Goal: Find specific page/section: Find specific page/section

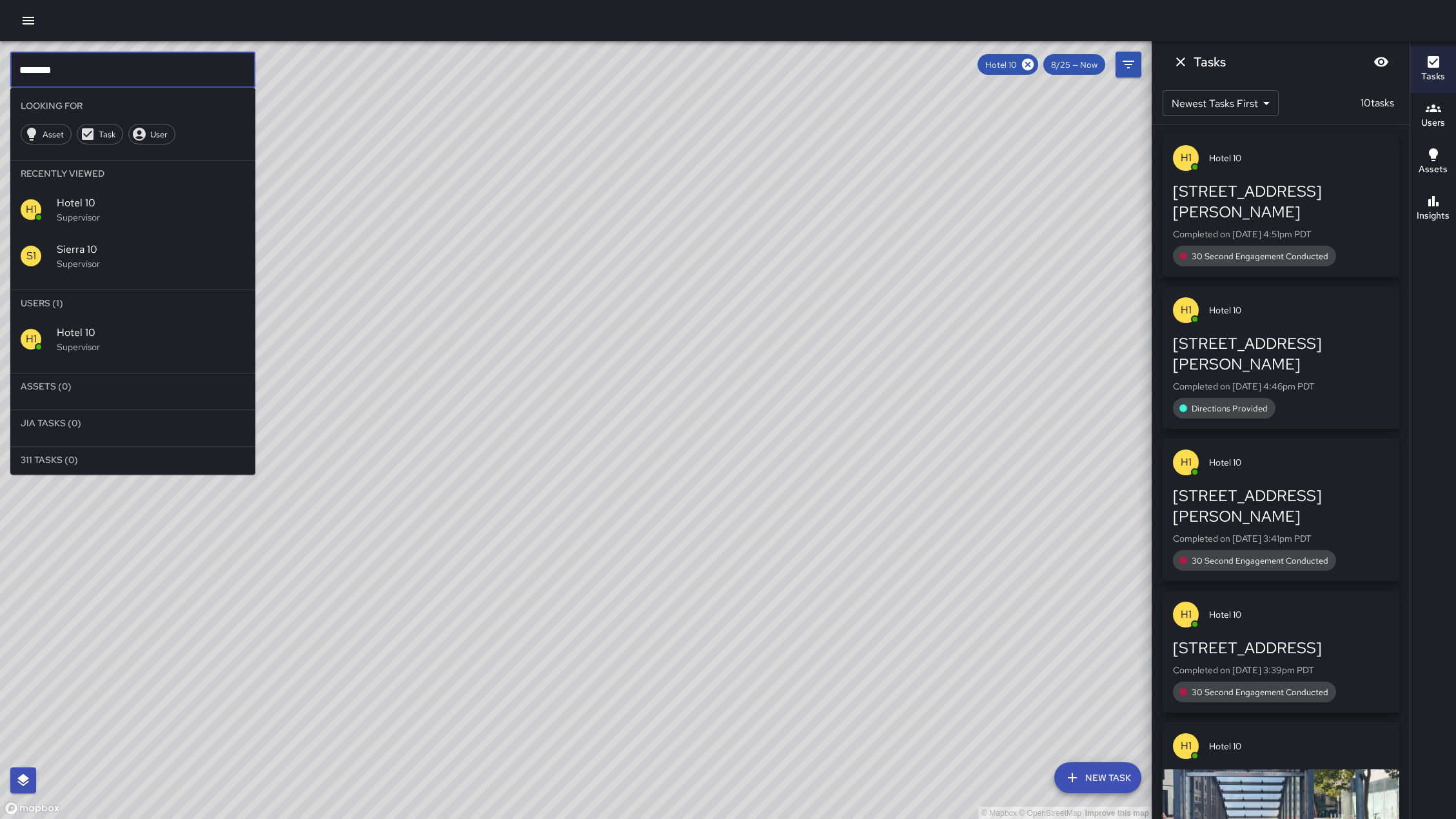
click at [178, 76] on input "********" at bounding box center [132, 69] width 245 height 36
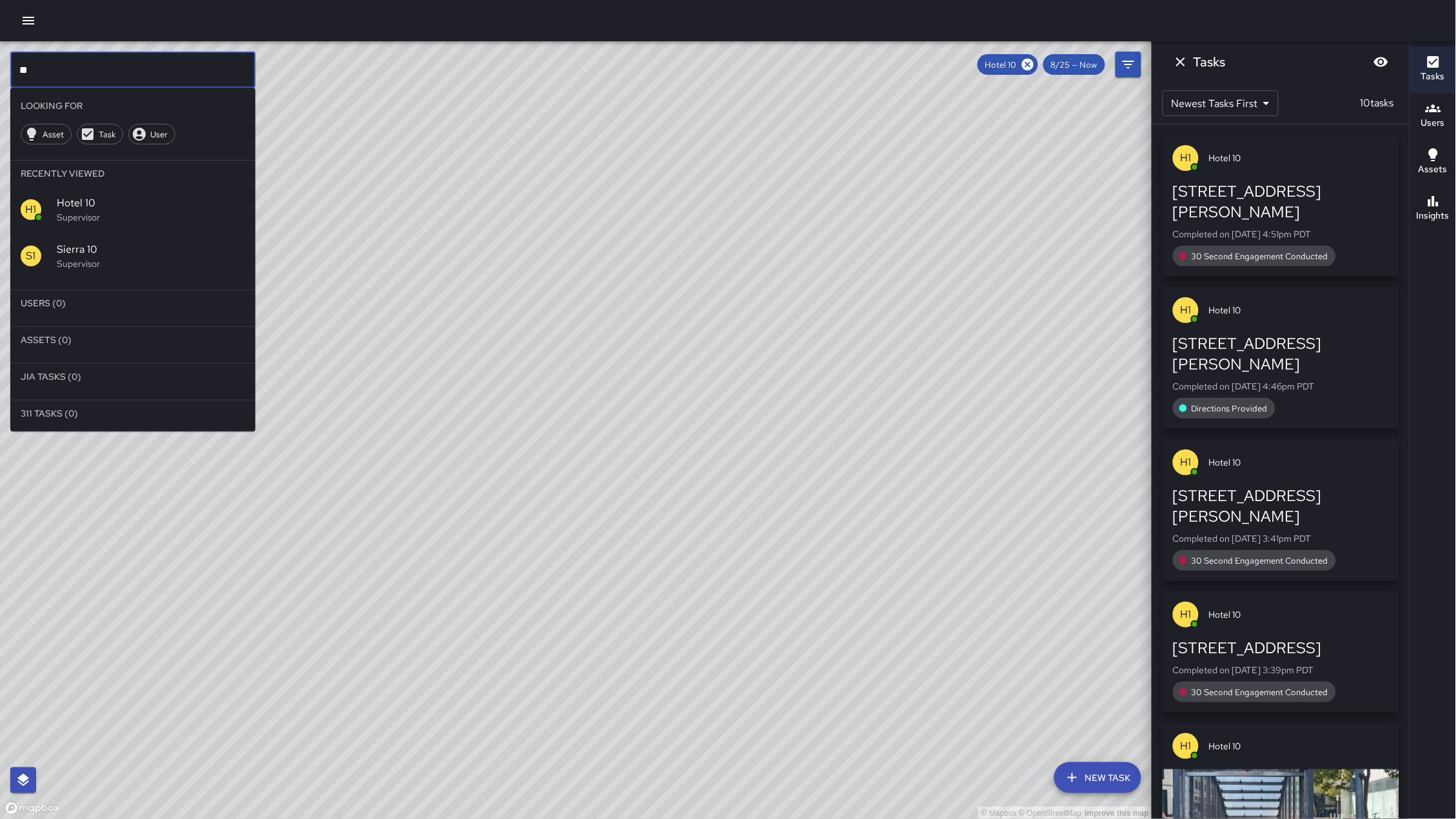
type input "*"
click at [1024, 66] on icon at bounding box center [1028, 64] width 11 height 11
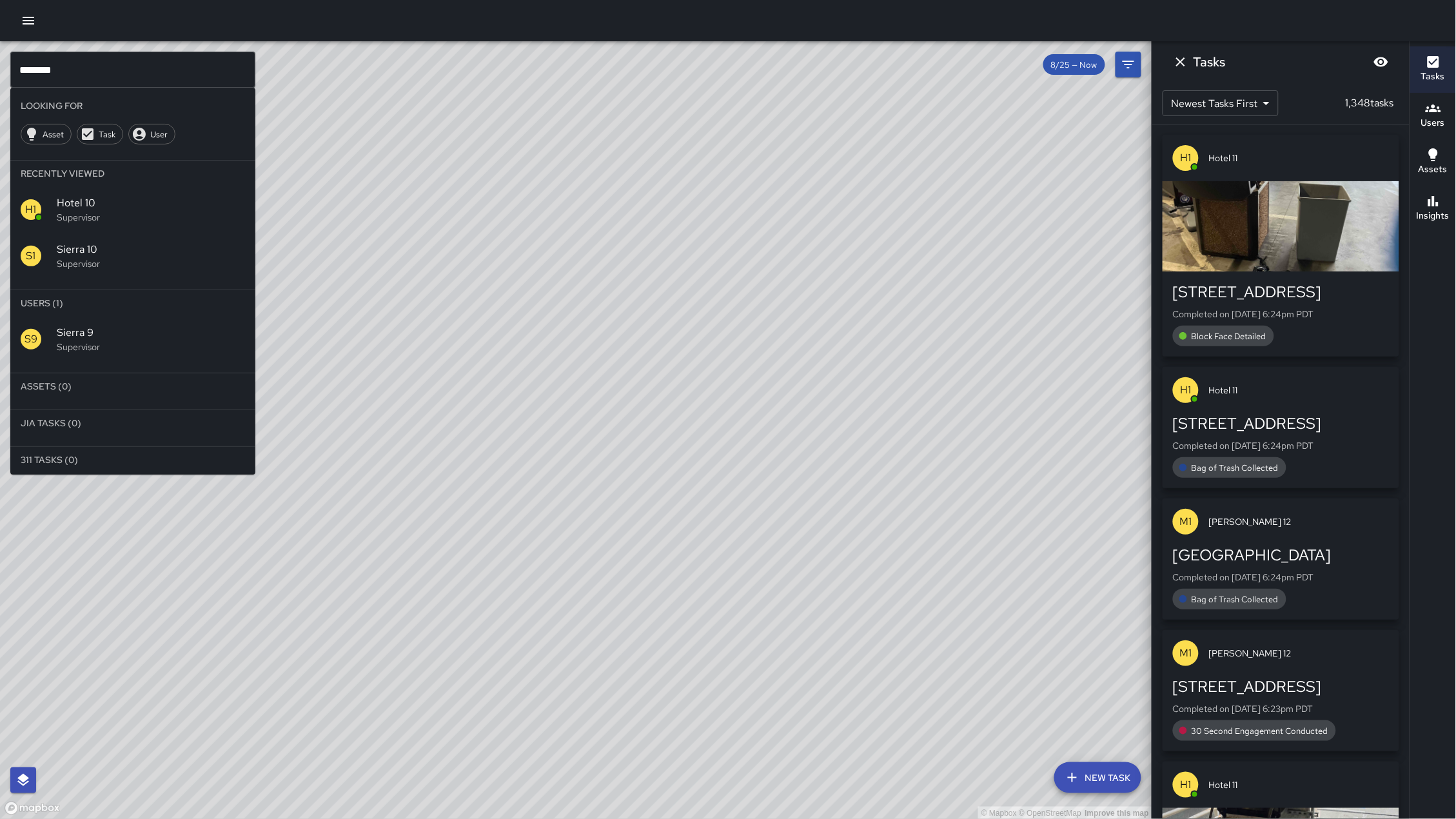
click at [67, 330] on span "Sierra 9" at bounding box center [151, 332] width 189 height 16
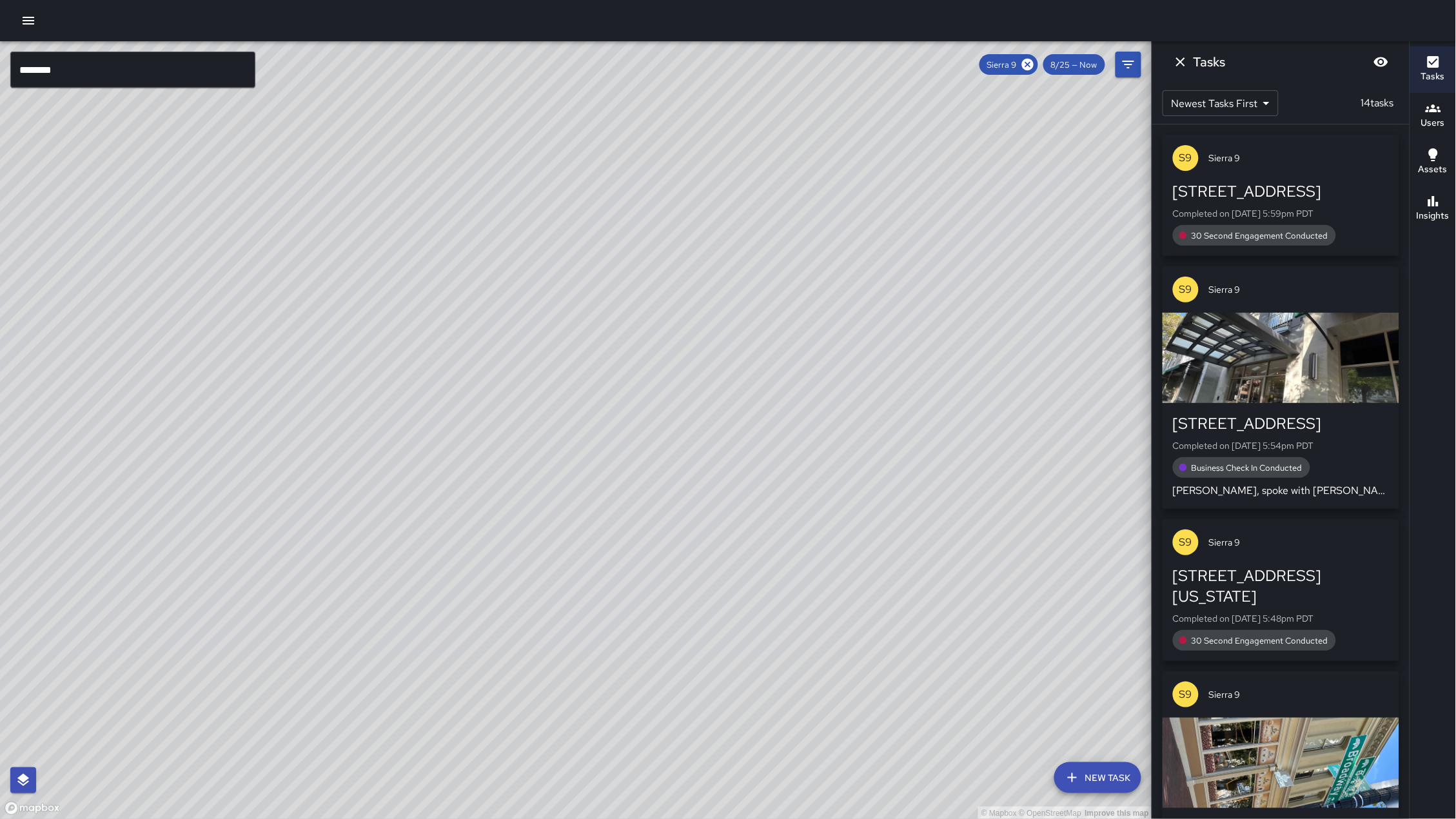
drag, startPoint x: 93, startPoint y: 546, endPoint x: 586, endPoint y: 0, distance: 735.6
click at [586, 0] on div "© Mapbox © OpenStreetMap Improve this map ******** ​ New Task Sierra 9 8/25 — N…" at bounding box center [728, 410] width 1456 height 819
drag, startPoint x: 205, startPoint y: 635, endPoint x: 220, endPoint y: 478, distance: 157.7
click at [220, 478] on div "© Mapbox © OpenStreetMap Improve this map" at bounding box center [576, 430] width 1152 height 778
click at [1436, 230] on button "Insights" at bounding box center [1433, 209] width 46 height 47
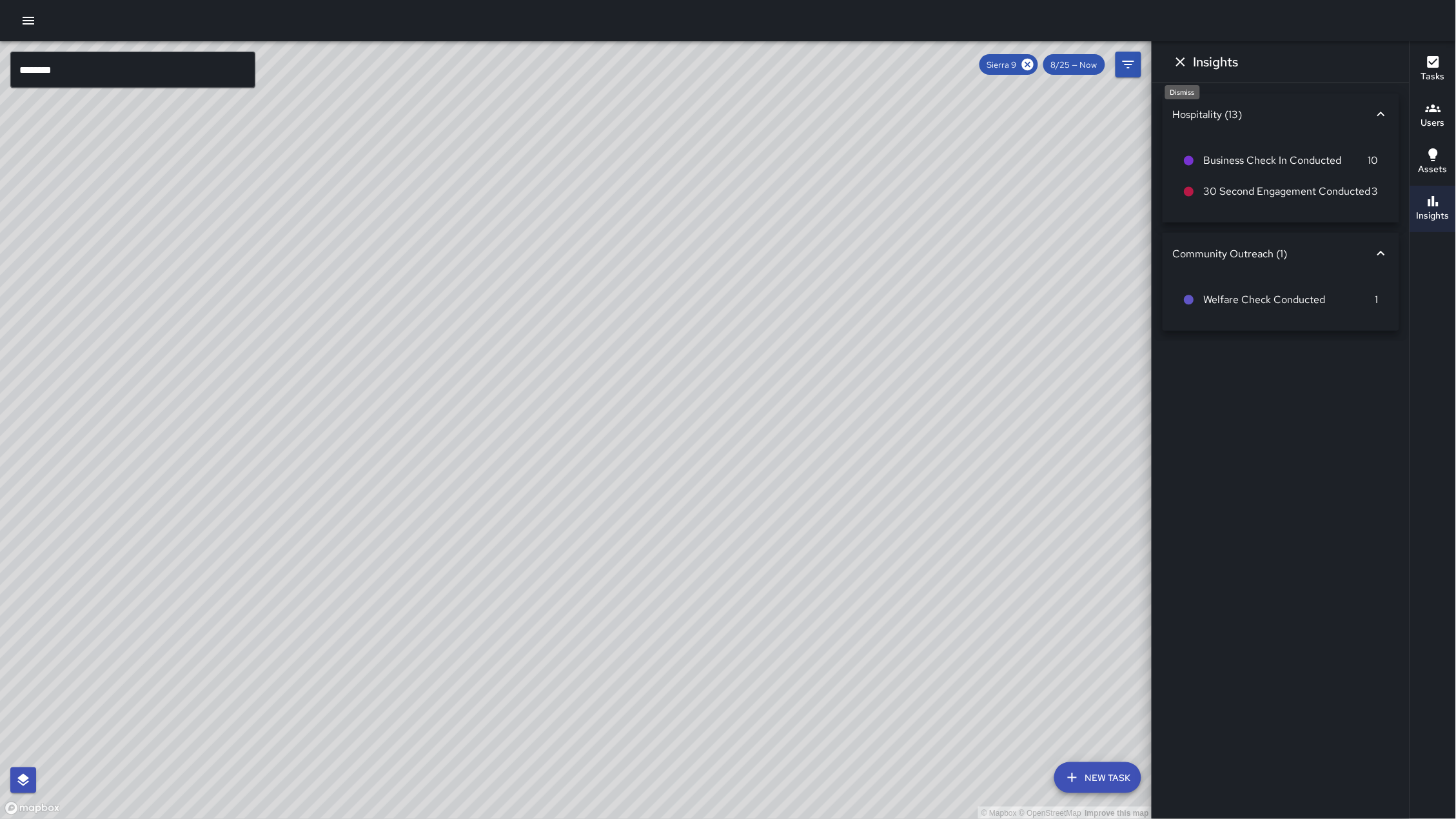
click at [1193, 67] on button "Dismiss" at bounding box center [1180, 62] width 26 height 26
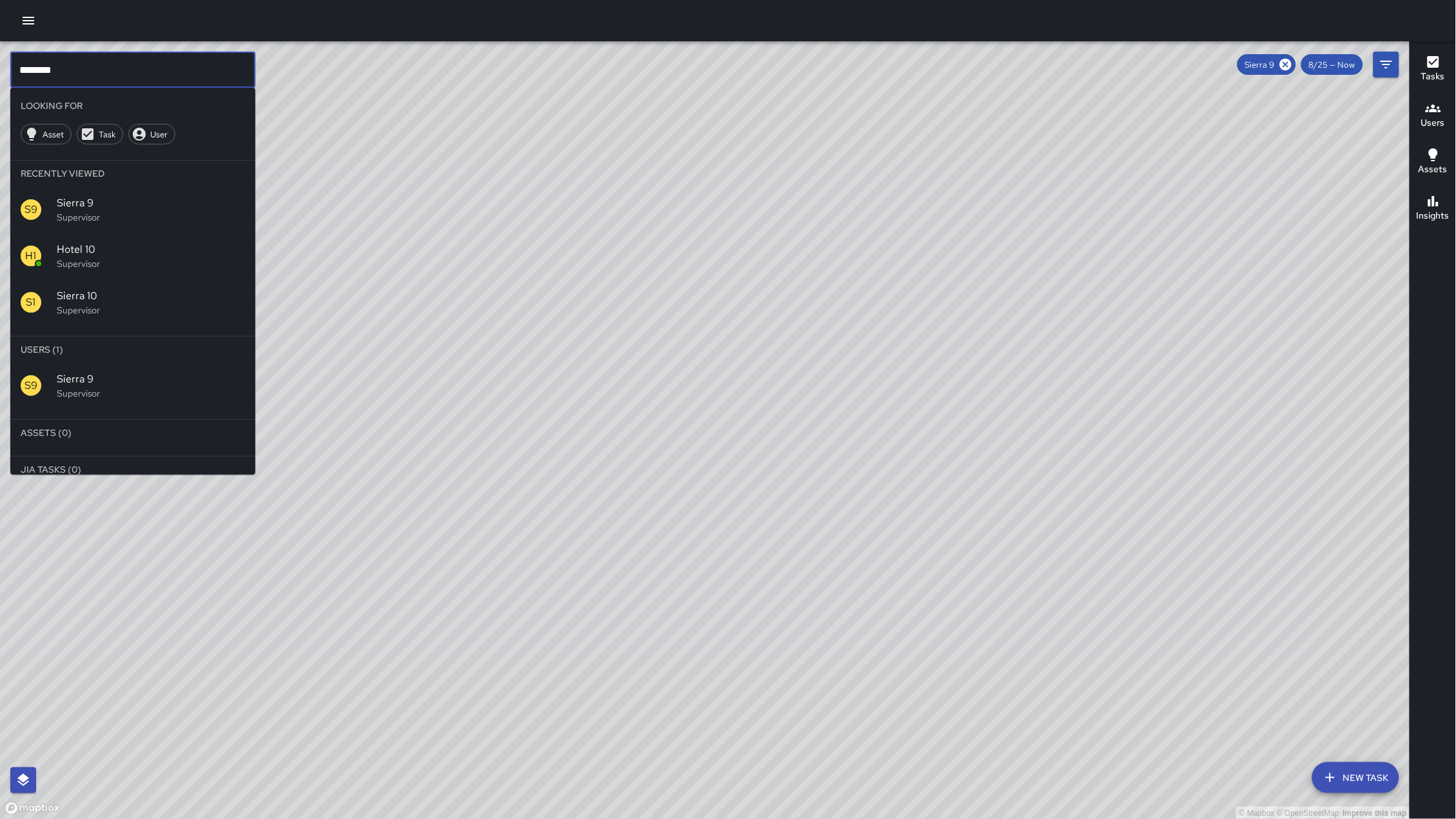
click at [102, 70] on input "********" at bounding box center [132, 69] width 245 height 36
type input "*"
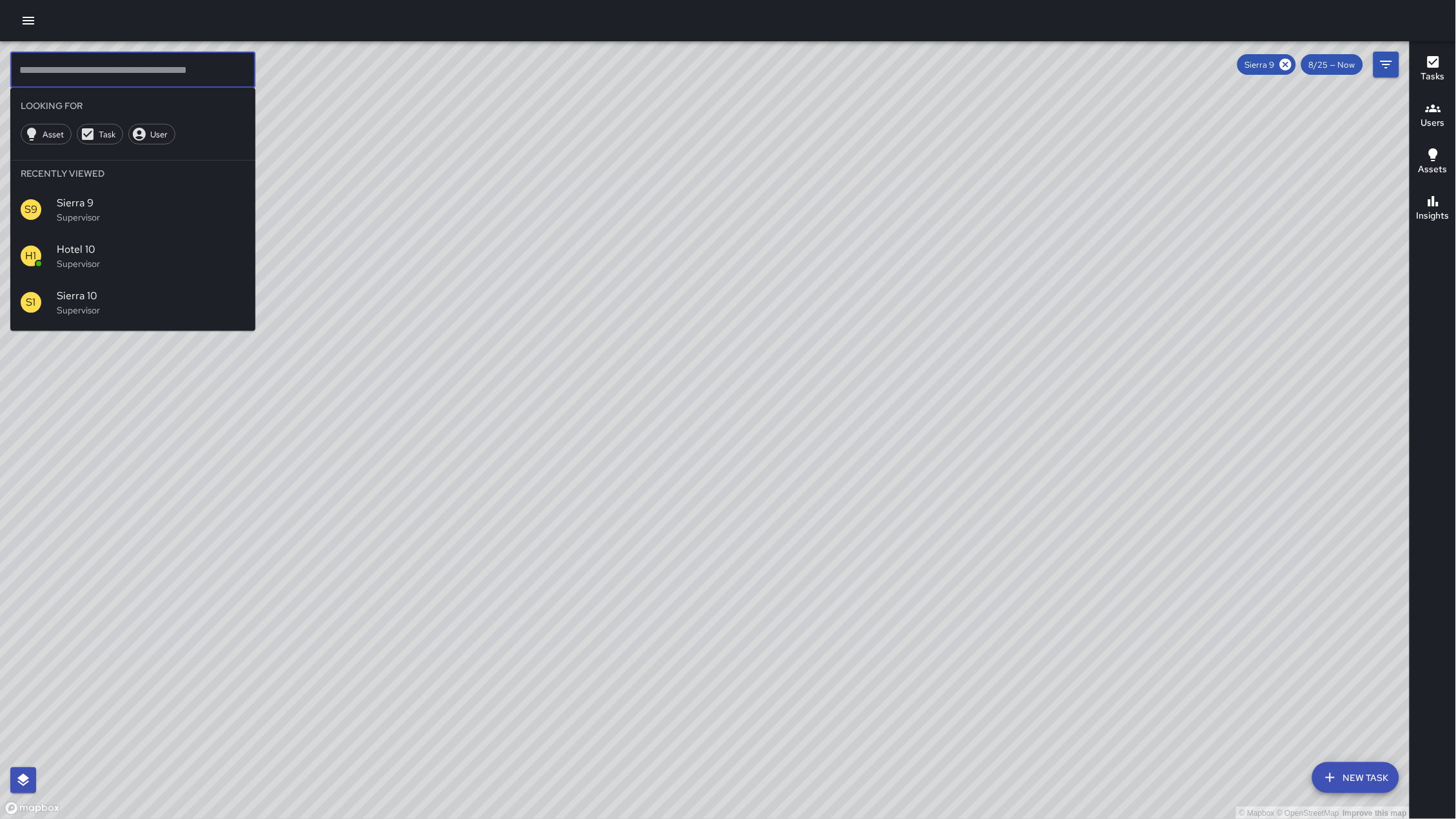
click at [1188, 315] on div "© Mapbox © OpenStreetMap Improve this map" at bounding box center [705, 430] width 1410 height 778
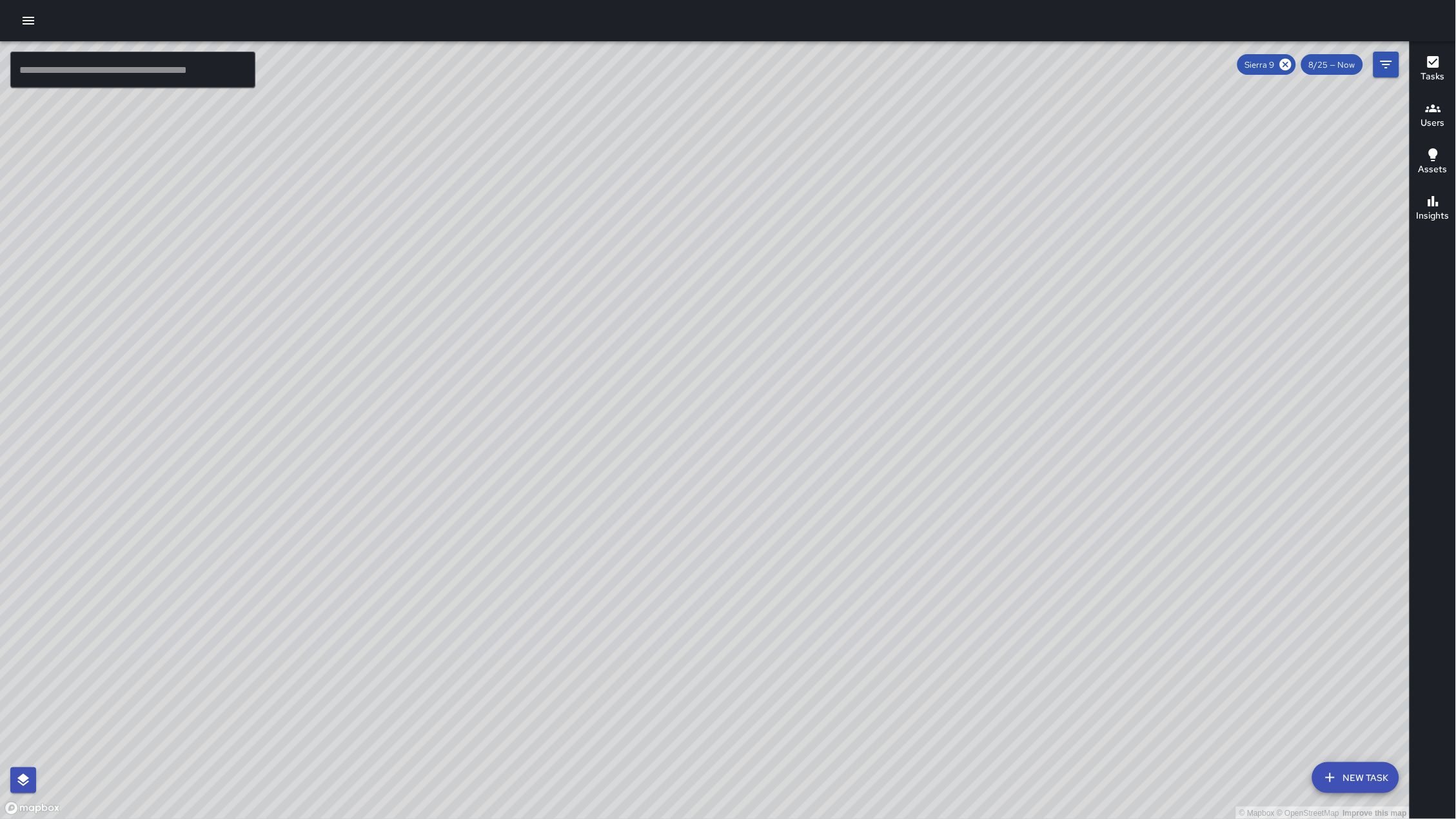
drag, startPoint x: 1109, startPoint y: 278, endPoint x: 879, endPoint y: 452, distance: 288.4
click at [884, 455] on div "© Mapbox © OpenStreetMap Improve this map" at bounding box center [705, 430] width 1410 height 778
drag, startPoint x: 1018, startPoint y: 442, endPoint x: 782, endPoint y: 560, distance: 263.9
click at [782, 561] on div "© Mapbox © OpenStreetMap Improve this map" at bounding box center [705, 430] width 1410 height 778
click at [1284, 61] on icon at bounding box center [1285, 64] width 11 height 11
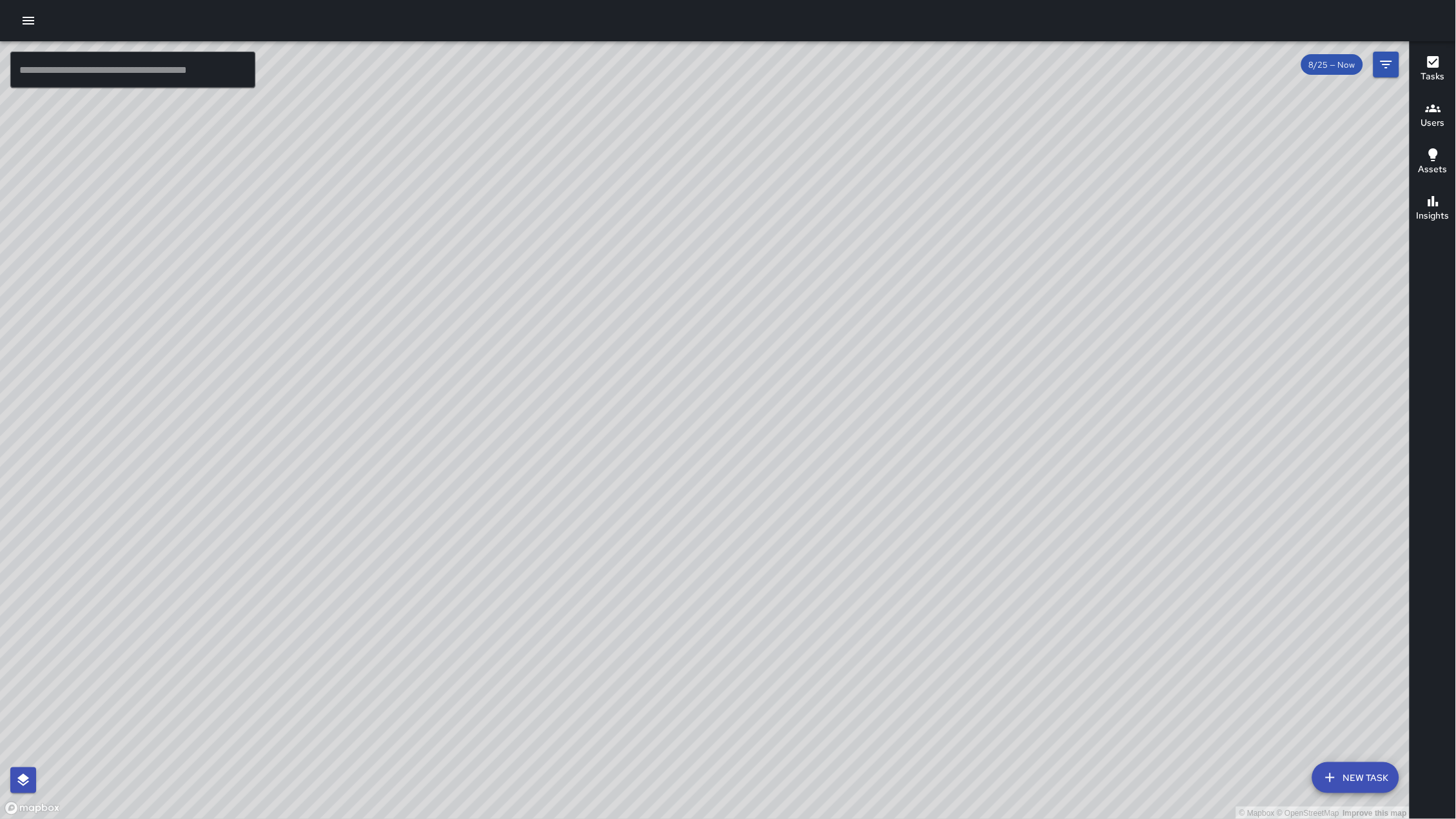
click at [151, 391] on div "© Mapbox © OpenStreetMap Improve this map" at bounding box center [705, 430] width 1410 height 778
click at [925, 470] on div "© Mapbox © OpenStreetMap Improve this map C6 Cobra 6 Supervisor Tasks 9 / 9 Tim…" at bounding box center [705, 430] width 1410 height 778
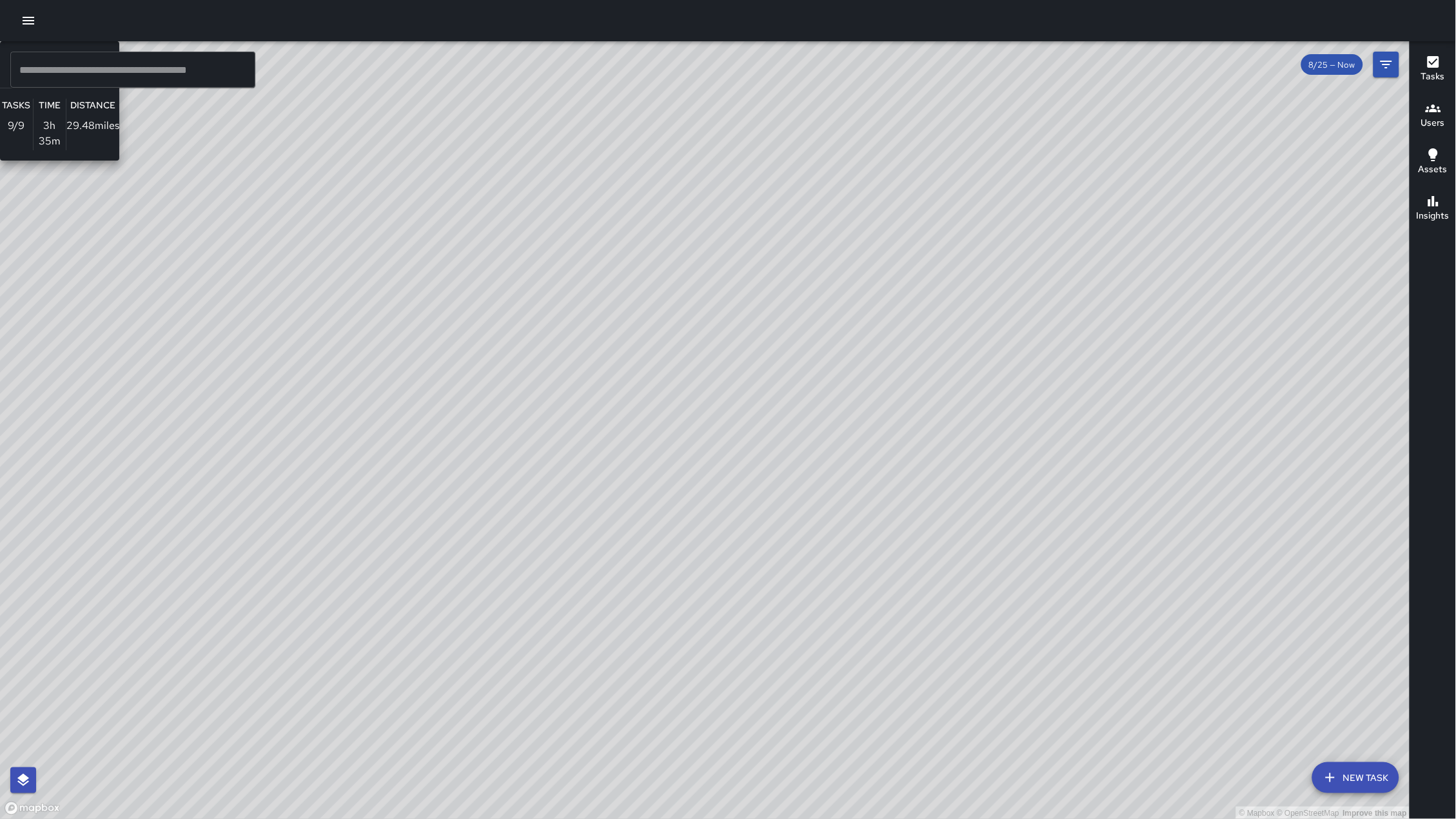
click at [924, 474] on div "© Mapbox © OpenStreetMap Improve this map C6 Cobra 6 Supervisor Tasks 9 / 9 Tim…" at bounding box center [705, 430] width 1410 height 778
click at [924, 474] on div "© Mapbox © OpenStreetMap Improve this map" at bounding box center [705, 430] width 1410 height 778
click at [924, 475] on div "© Mapbox © OpenStreetMap Improve this map" at bounding box center [705, 430] width 1410 height 778
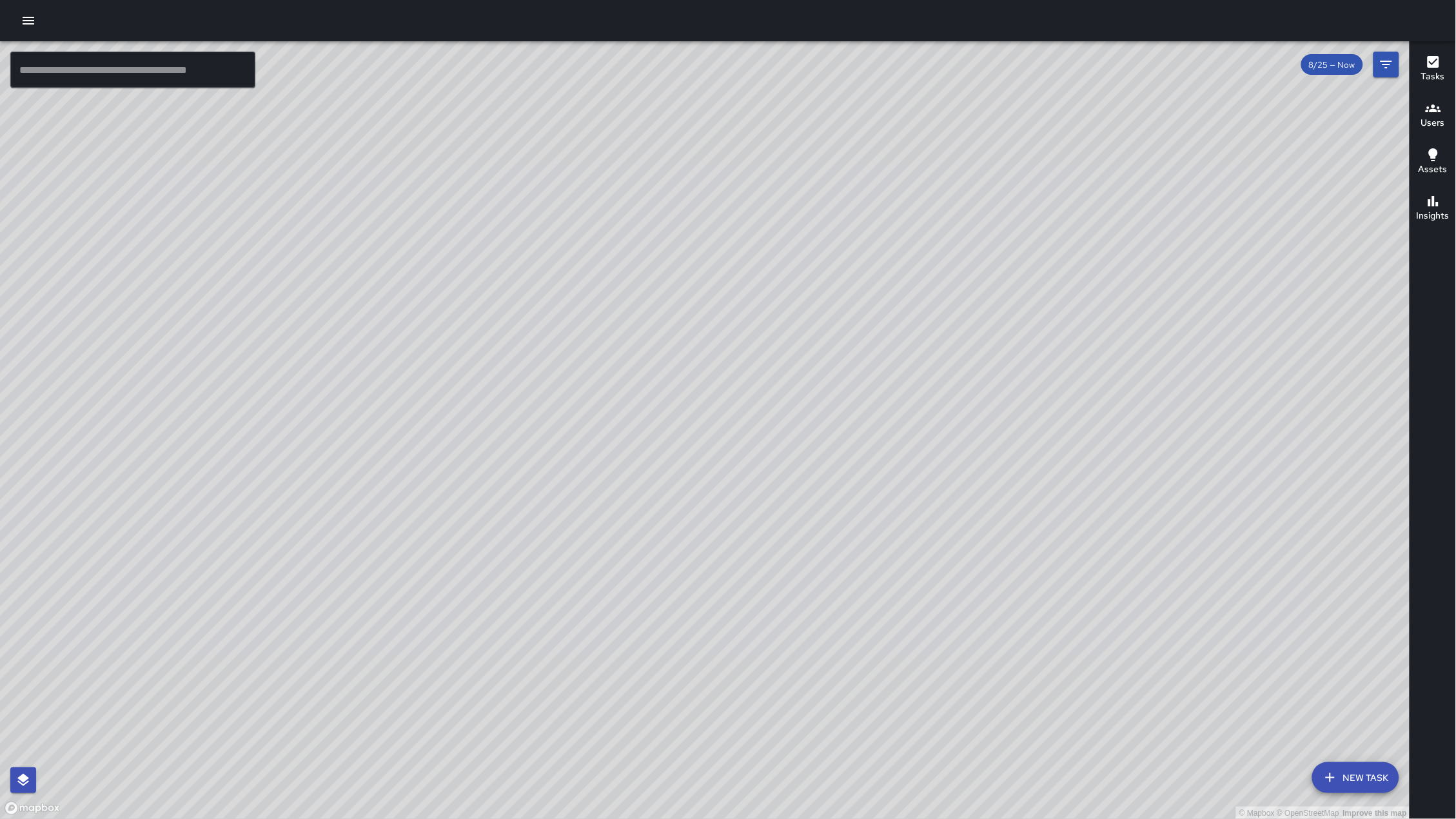
click at [924, 475] on div "© Mapbox © OpenStreetMap Improve this map" at bounding box center [705, 430] width 1410 height 778
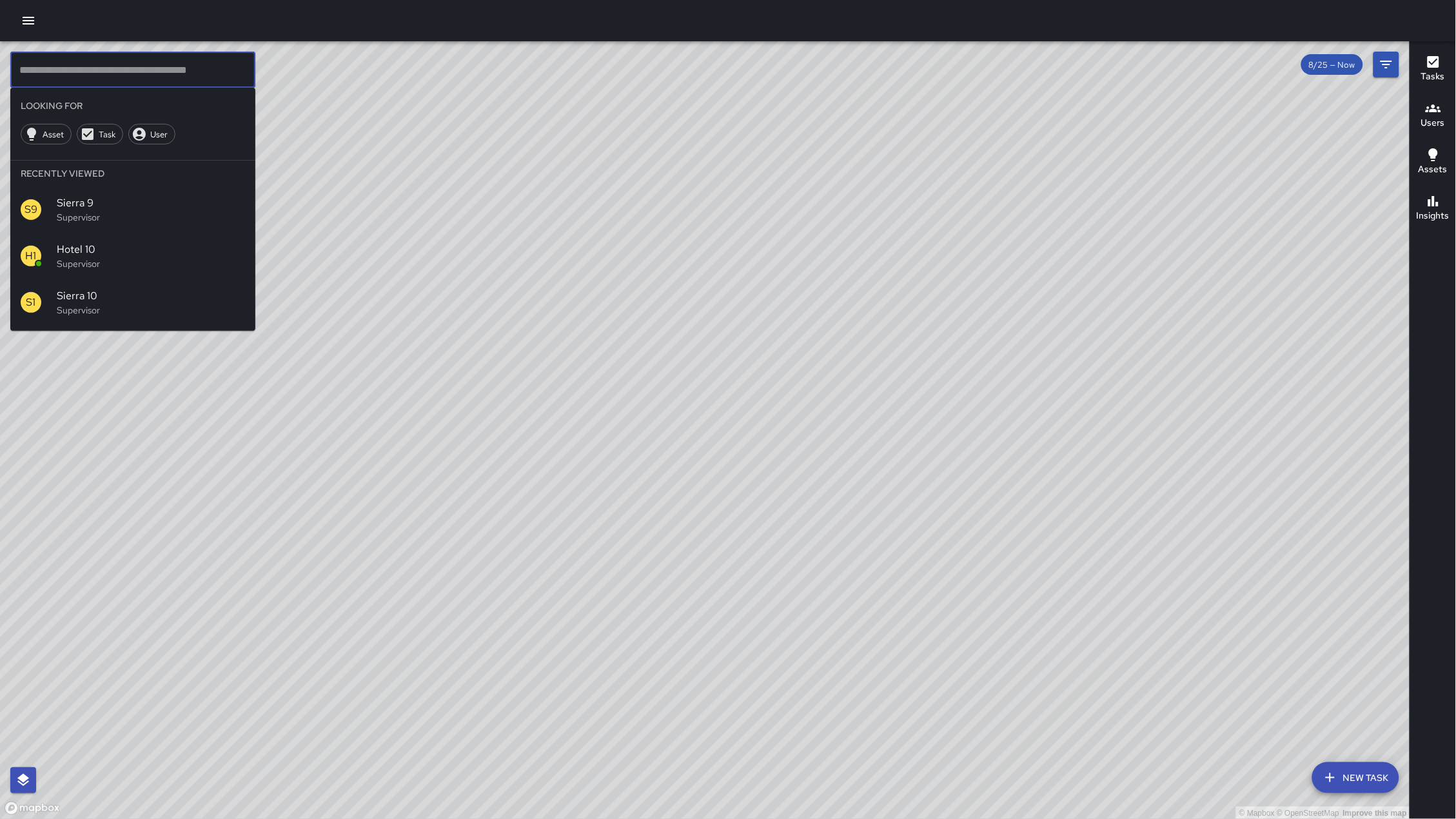
click at [92, 66] on input "text" at bounding box center [132, 69] width 245 height 36
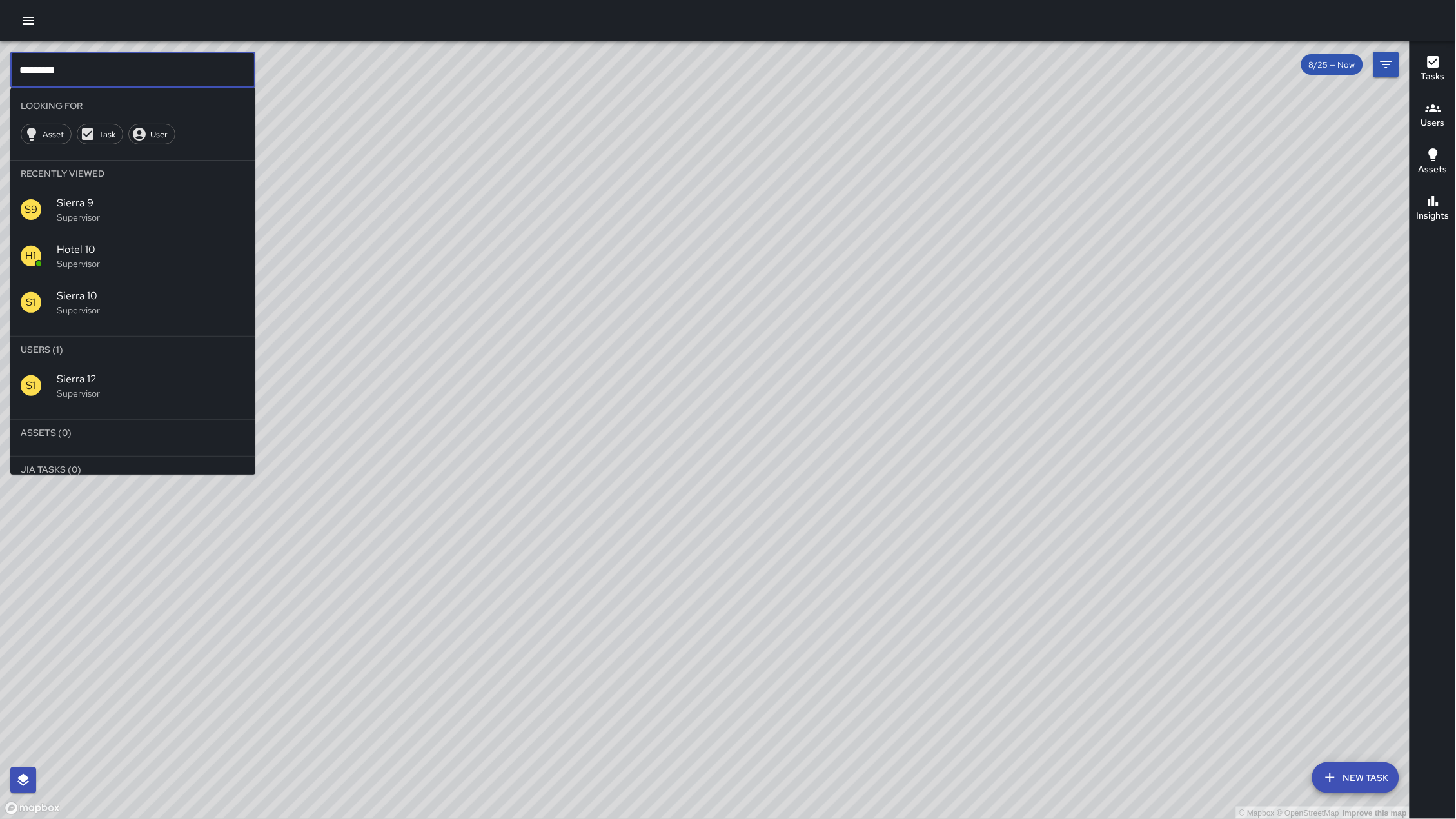
click at [164, 372] on span "Sierra 12" at bounding box center [151, 379] width 189 height 16
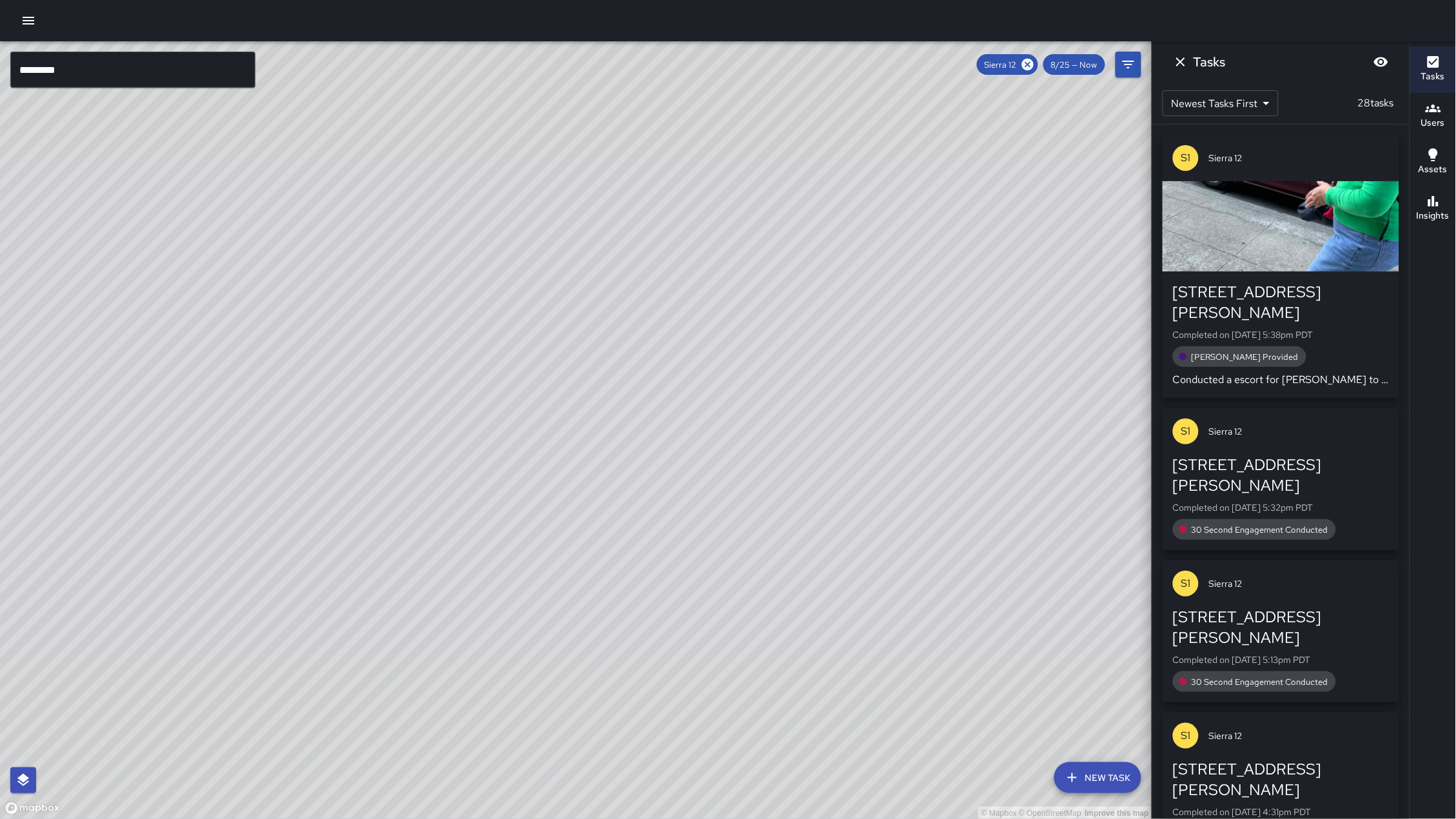
drag, startPoint x: 690, startPoint y: 241, endPoint x: 353, endPoint y: 693, distance: 563.8
click at [353, 693] on div "© Mapbox © OpenStreetMap Improve this map" at bounding box center [576, 430] width 1152 height 778
click at [1436, 212] on h6 "Insights" at bounding box center [1433, 216] width 33 height 14
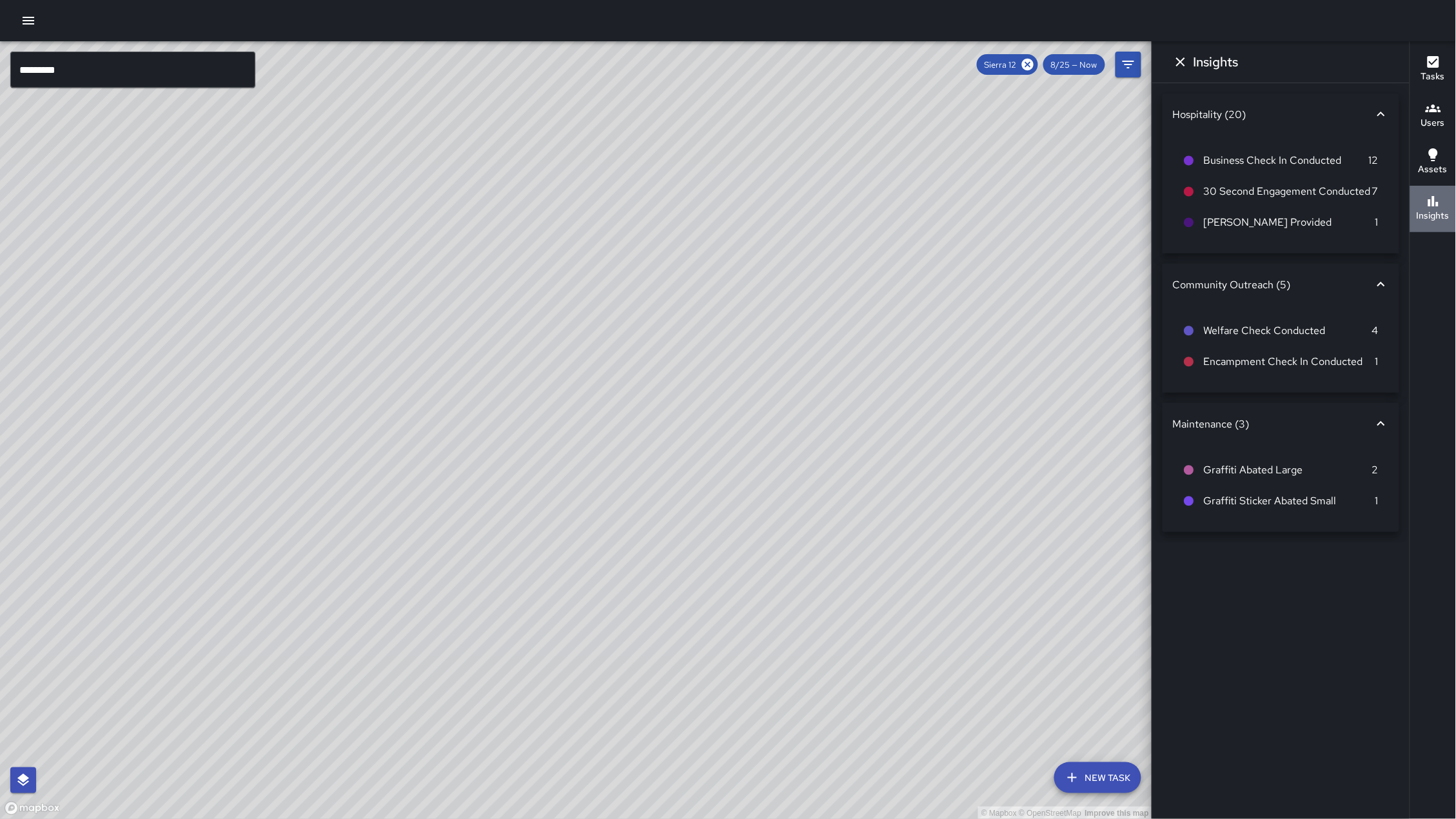
click at [1436, 212] on h6 "Insights" at bounding box center [1433, 216] width 33 height 14
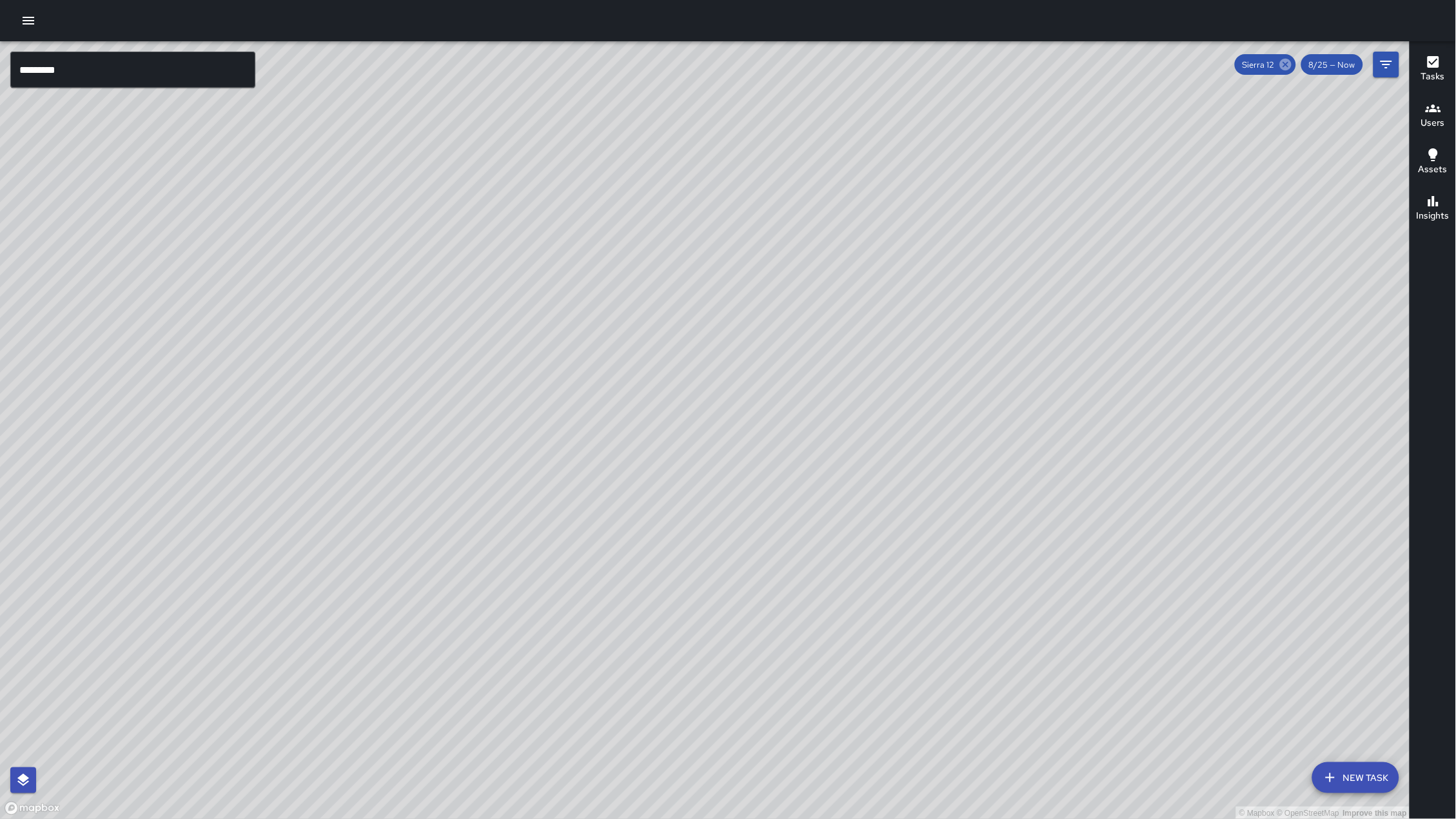
click at [1287, 66] on icon at bounding box center [1285, 64] width 11 height 11
click at [459, 667] on div "© Mapbox © OpenStreetMap Improve this map" at bounding box center [705, 430] width 1410 height 778
drag, startPoint x: 696, startPoint y: 482, endPoint x: 572, endPoint y: 600, distance: 171.2
click at [572, 600] on div "© Mapbox © OpenStreetMap Improve this map" at bounding box center [705, 430] width 1410 height 778
click at [484, 599] on div "© Mapbox © OpenStreetMap Improve this map" at bounding box center [705, 430] width 1410 height 778
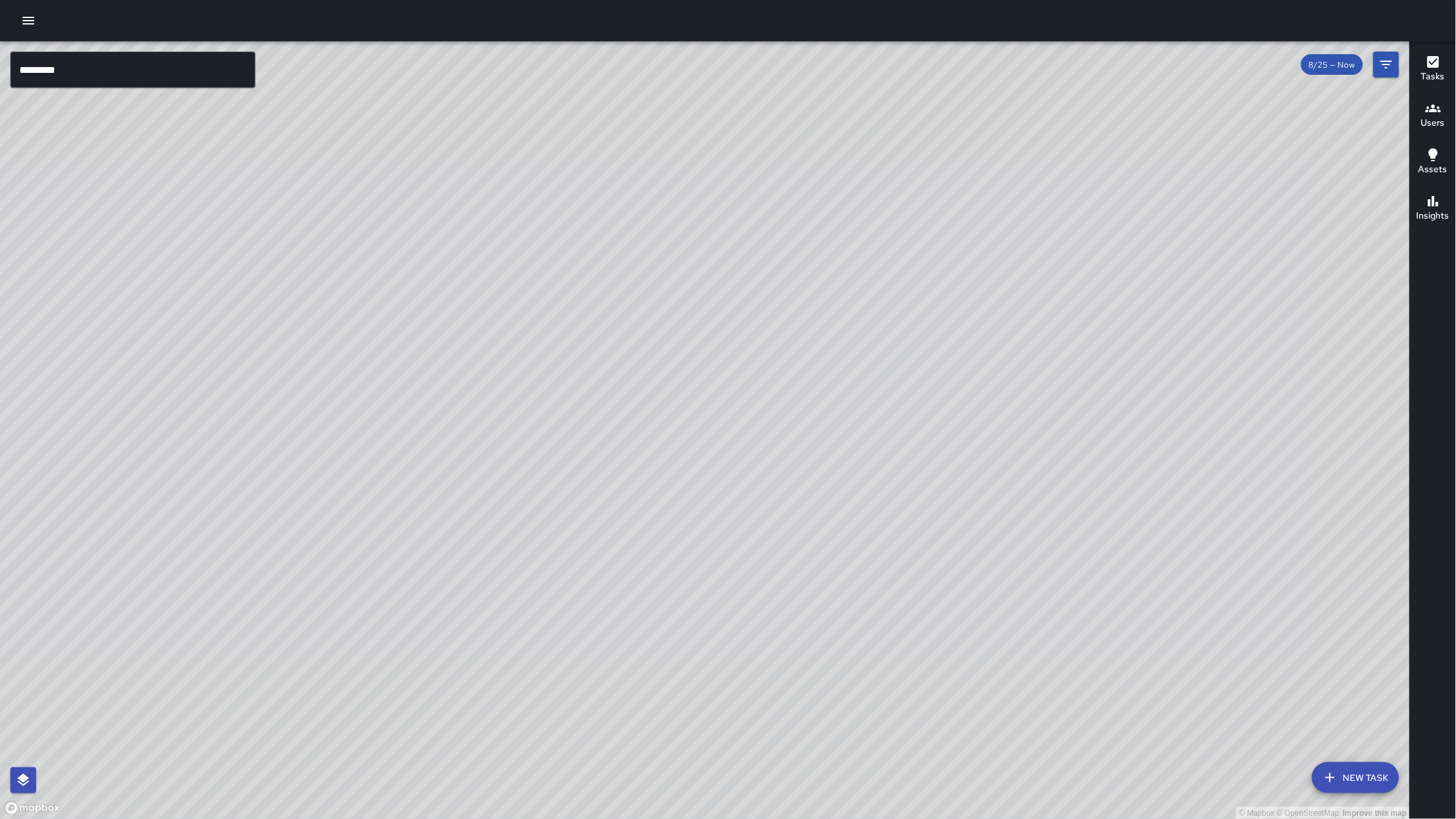
click at [66, 61] on input "*********" at bounding box center [132, 69] width 245 height 36
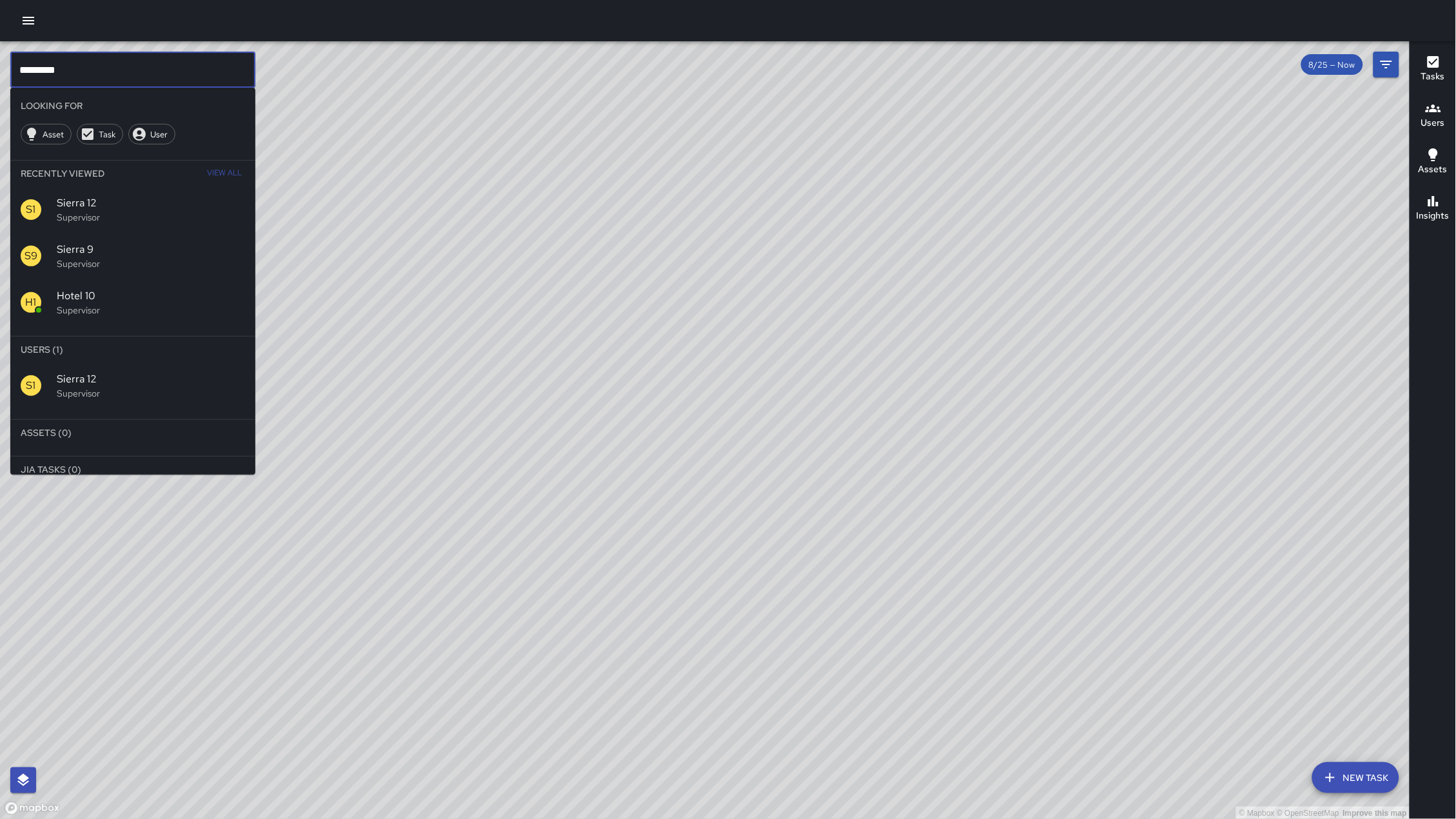
click at [66, 64] on input "*********" at bounding box center [132, 69] width 245 height 36
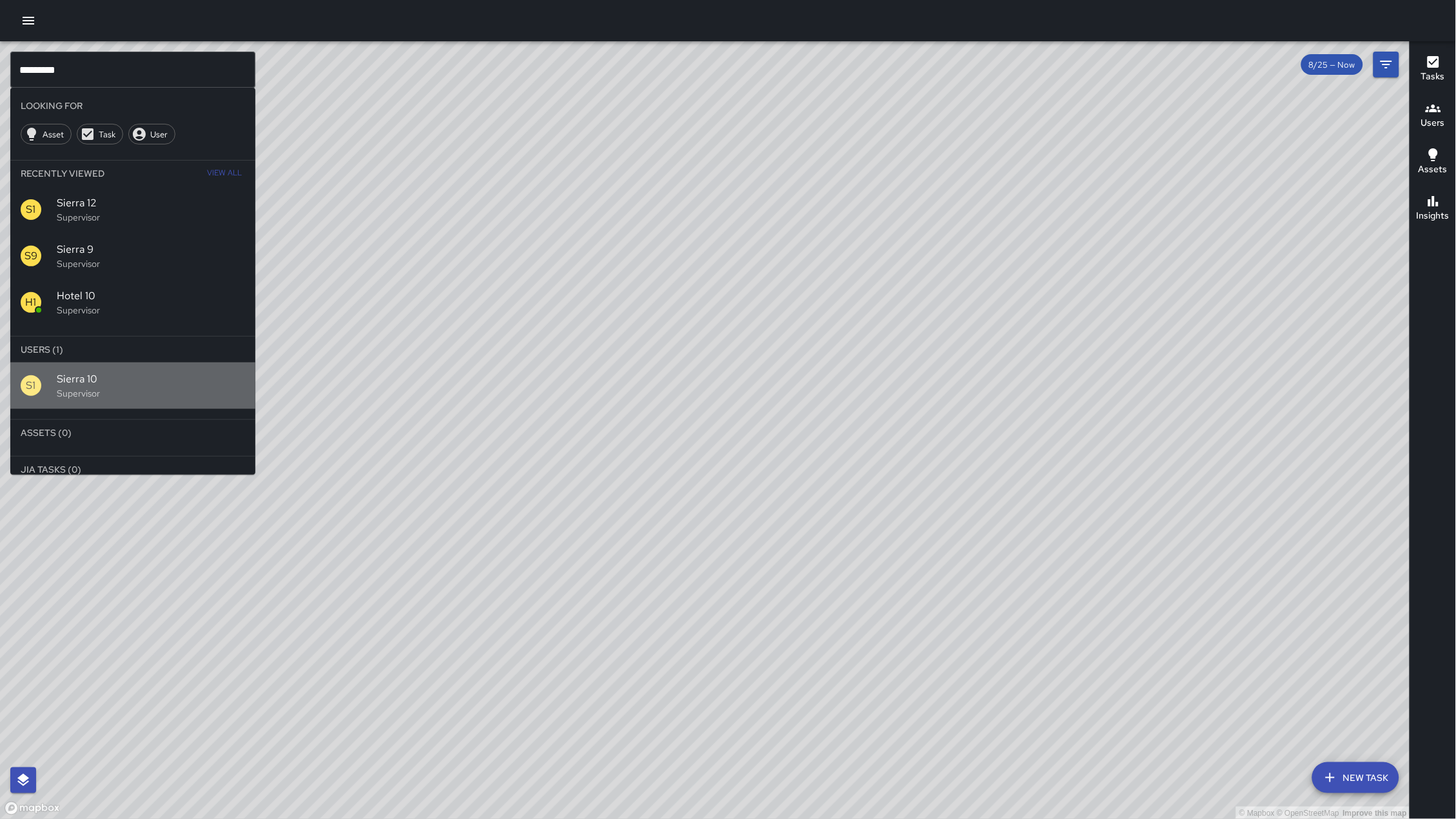
click at [66, 392] on p "Supervisor" at bounding box center [151, 393] width 189 height 13
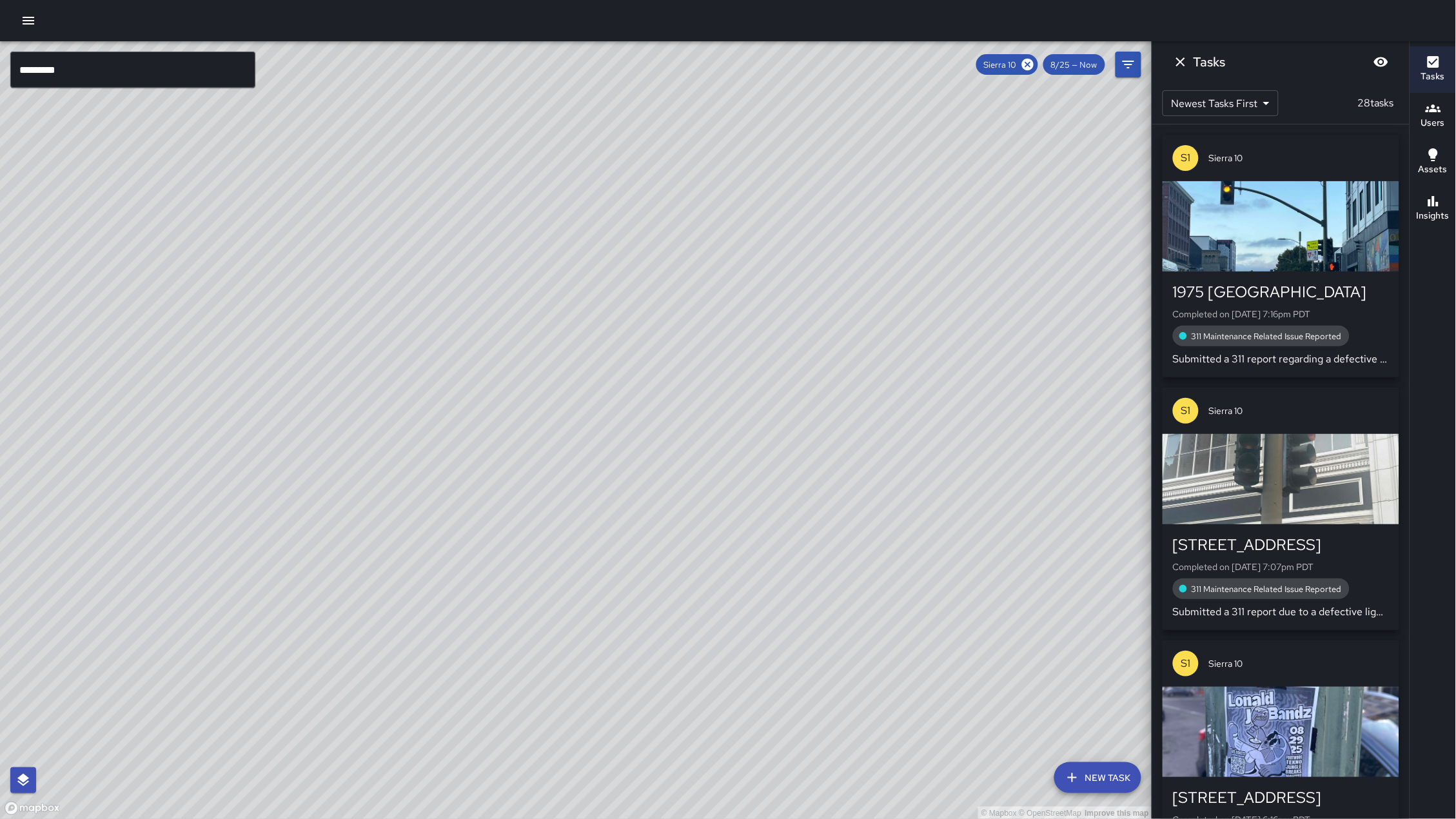
drag, startPoint x: 620, startPoint y: 570, endPoint x: 711, endPoint y: 346, distance: 241.8
click at [711, 346] on div "© Mapbox © OpenStreetMap Improve this map" at bounding box center [576, 430] width 1152 height 778
drag, startPoint x: 510, startPoint y: 720, endPoint x: 514, endPoint y: 699, distance: 21.4
click at [514, 699] on div "© Mapbox © OpenStreetMap Improve this map" at bounding box center [576, 430] width 1152 height 778
click at [1446, 216] on h6 "Insights" at bounding box center [1433, 216] width 33 height 14
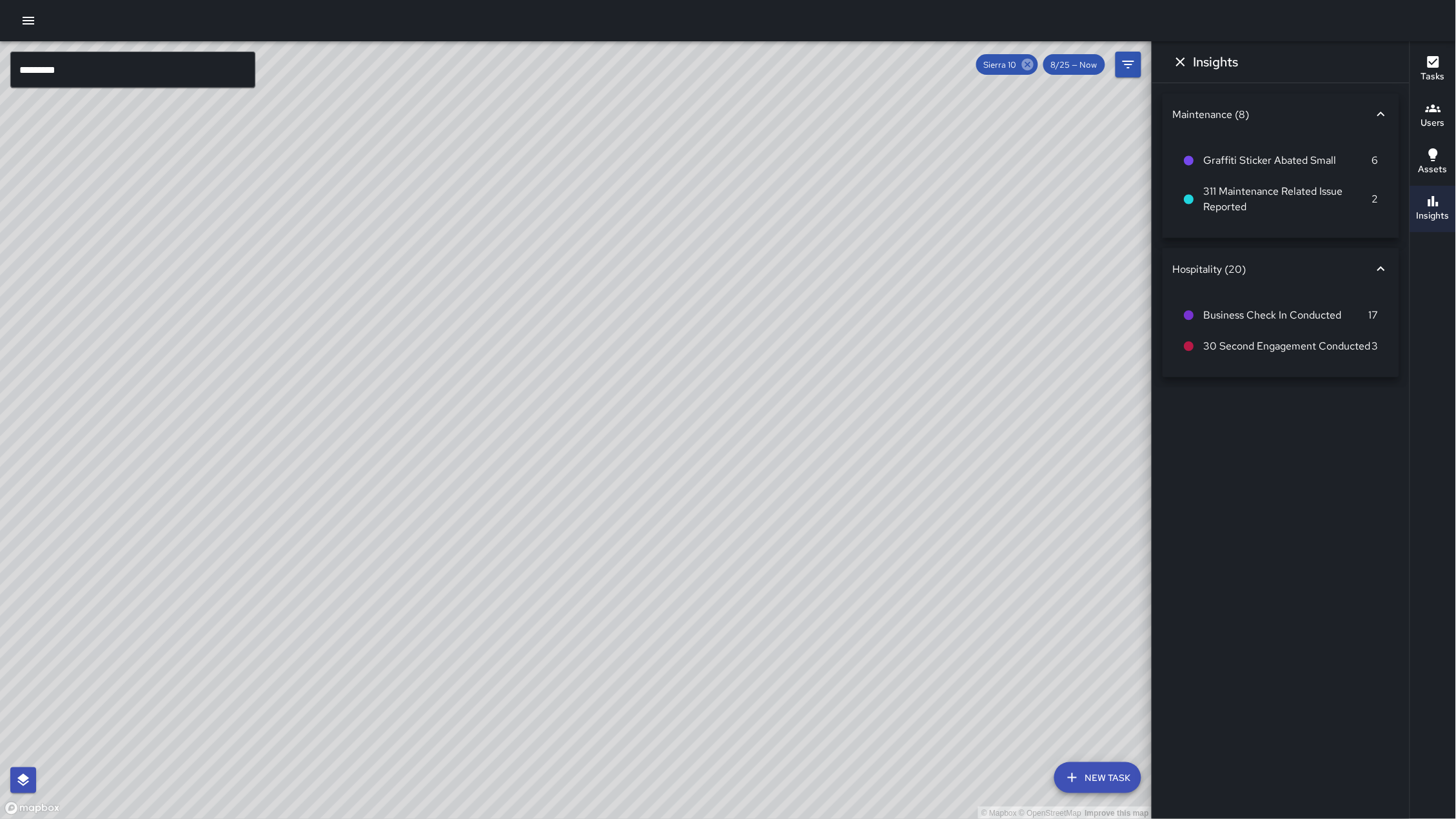
click at [1028, 64] on icon at bounding box center [1028, 64] width 14 height 14
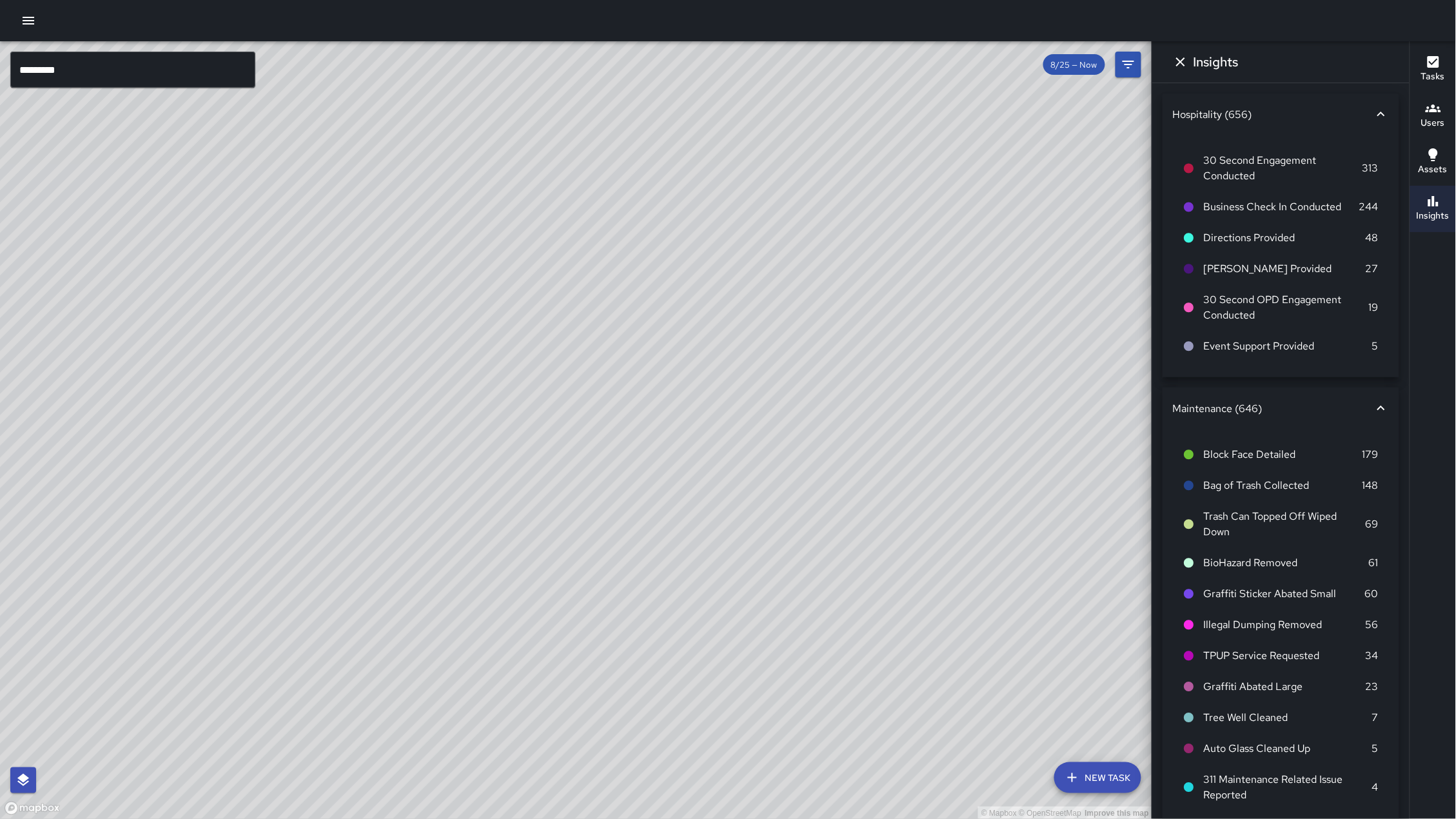
drag, startPoint x: 766, startPoint y: 313, endPoint x: 789, endPoint y: 270, distance: 48.8
click at [789, 270] on div "© Mapbox © OpenStreetMap Improve this map" at bounding box center [576, 430] width 1152 height 778
drag, startPoint x: 861, startPoint y: 515, endPoint x: 699, endPoint y: 487, distance: 164.4
click at [699, 487] on div "© Mapbox © OpenStreetMap Improve this map" at bounding box center [576, 430] width 1152 height 778
drag, startPoint x: 655, startPoint y: 458, endPoint x: 388, endPoint y: 396, distance: 274.1
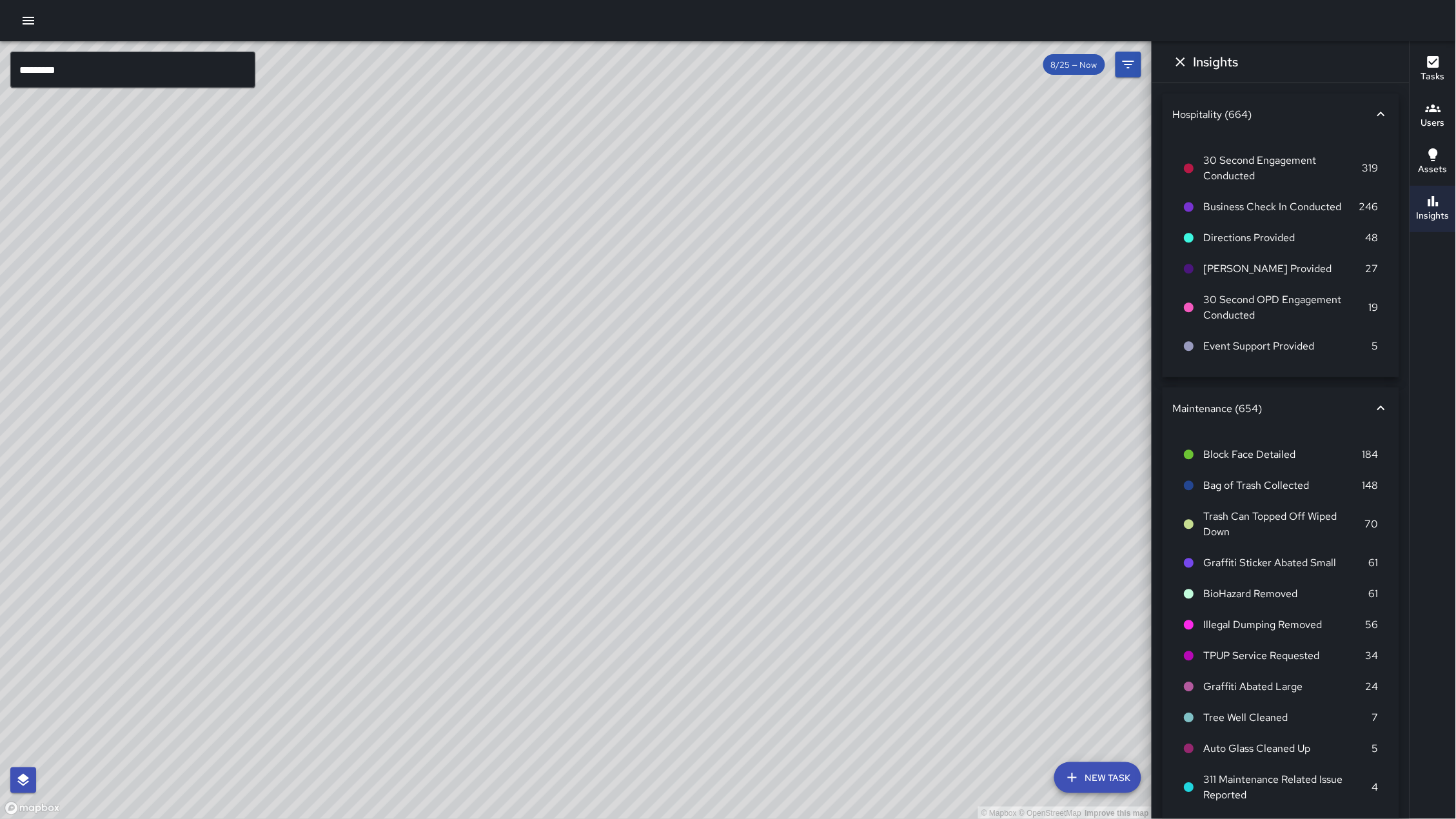
click at [388, 396] on div "© Mapbox © OpenStreetMap Improve this map" at bounding box center [576, 430] width 1152 height 778
drag, startPoint x: 492, startPoint y: 518, endPoint x: 475, endPoint y: 368, distance: 151.0
click at [561, 437] on div "© Mapbox © OpenStreetMap Improve this map M1 [PERSON_NAME] 1 [STREET_ADDRESS] C…" at bounding box center [576, 430] width 1152 height 778
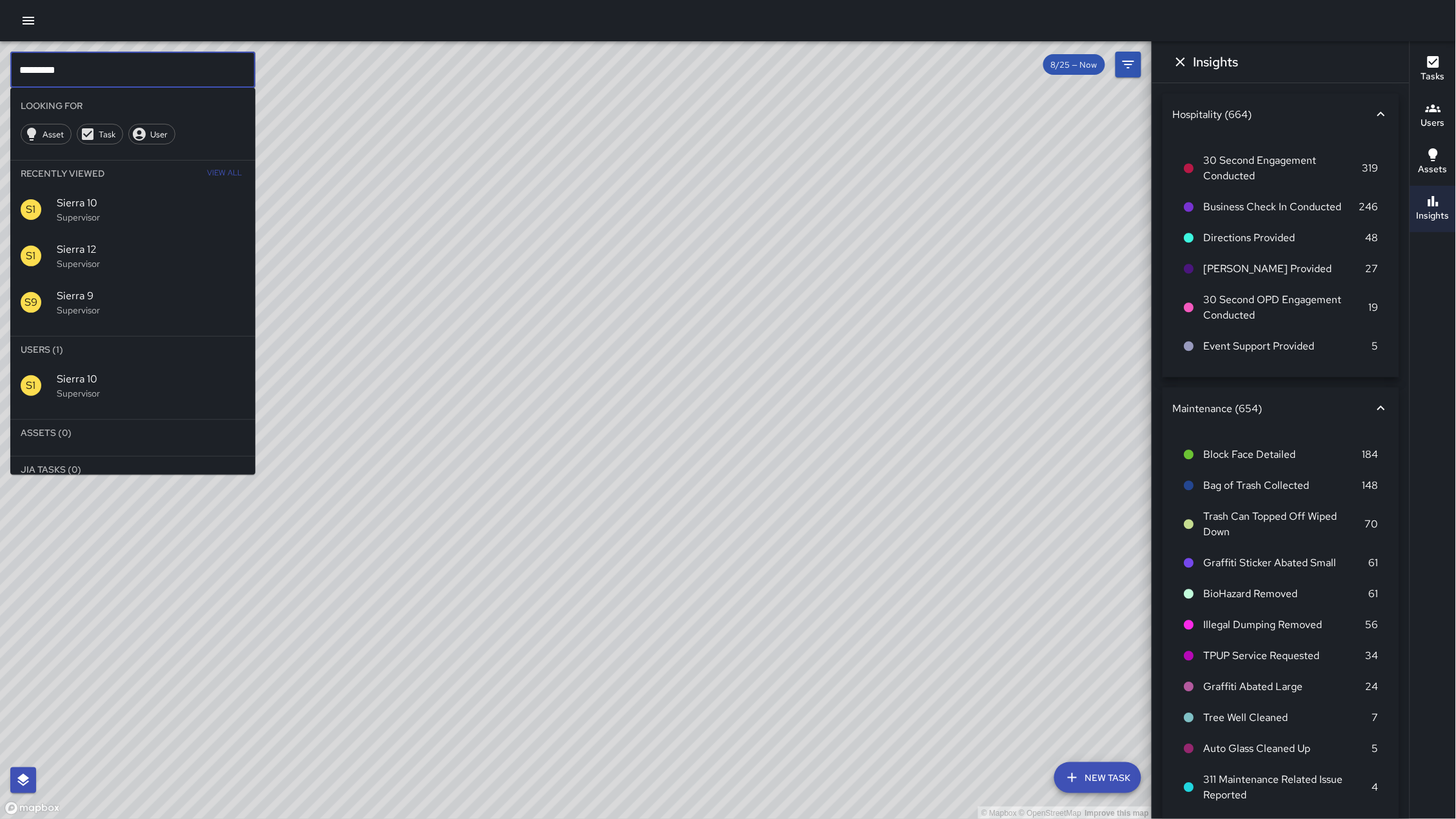
click at [89, 68] on input "*********" at bounding box center [132, 69] width 245 height 36
click at [100, 387] on p "Supervisor" at bounding box center [151, 393] width 189 height 13
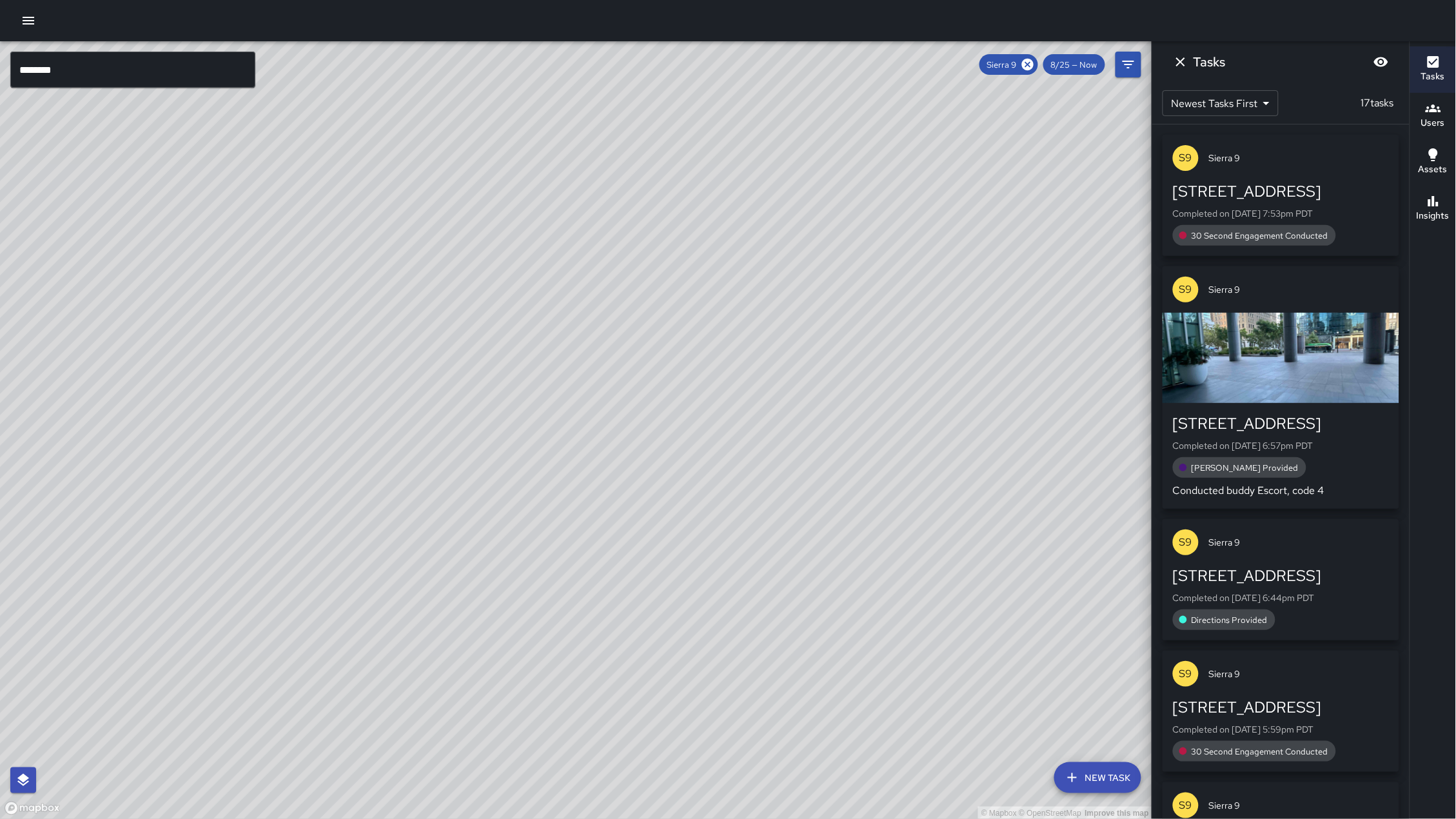
drag, startPoint x: 520, startPoint y: 591, endPoint x: 750, endPoint y: 363, distance: 323.9
click at [750, 363] on div "© Mapbox © OpenStreetMap Improve this map" at bounding box center [576, 430] width 1152 height 778
drag, startPoint x: 634, startPoint y: 639, endPoint x: 565, endPoint y: 511, distance: 145.4
click at [565, 511] on div "© Mapbox © OpenStreetMap Improve this map" at bounding box center [576, 430] width 1152 height 778
drag, startPoint x: 570, startPoint y: 384, endPoint x: 551, endPoint y: 531, distance: 148.2
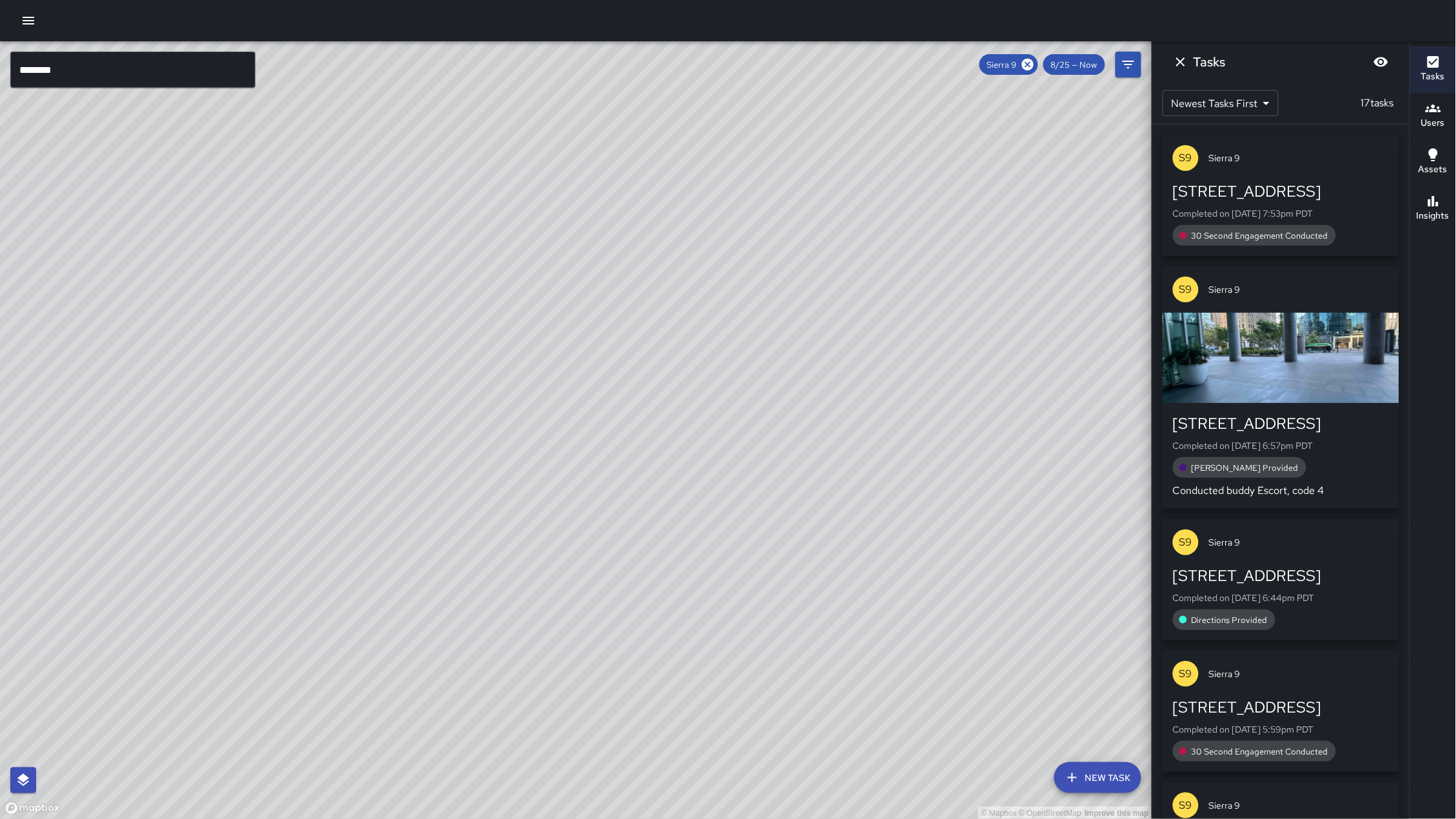
click at [551, 531] on div "© Mapbox © OpenStreetMap Improve this map" at bounding box center [576, 430] width 1152 height 778
drag, startPoint x: 581, startPoint y: 483, endPoint x: 452, endPoint y: 561, distance: 150.7
click at [452, 561] on div "© Mapbox © OpenStreetMap Improve this map" at bounding box center [576, 430] width 1152 height 778
drag, startPoint x: 476, startPoint y: 528, endPoint x: 491, endPoint y: 502, distance: 30.0
click at [491, 502] on div "© Mapbox © OpenStreetMap Improve this map" at bounding box center [576, 430] width 1152 height 778
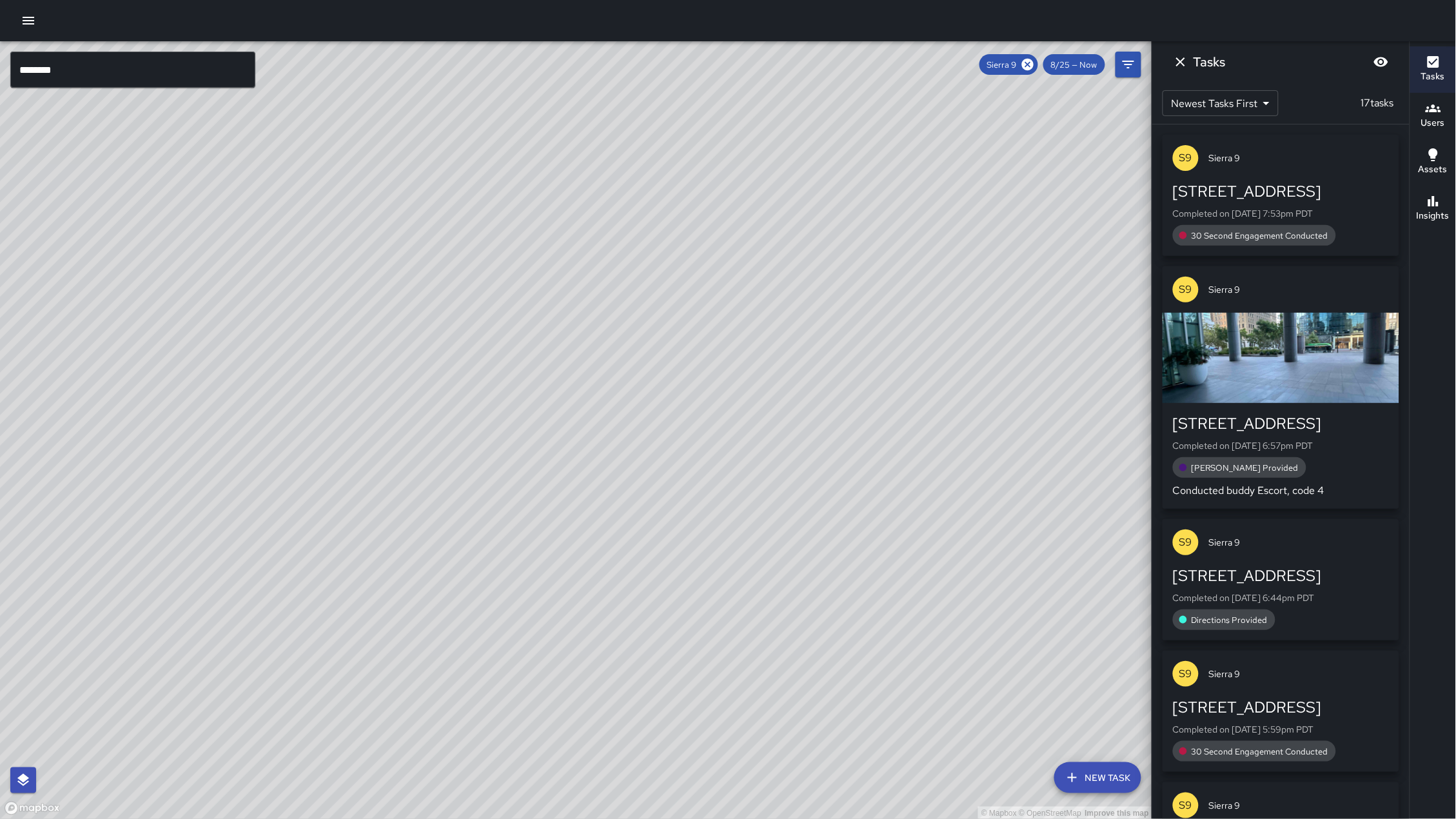
click at [1455, 216] on button "Insights" at bounding box center [1433, 209] width 46 height 47
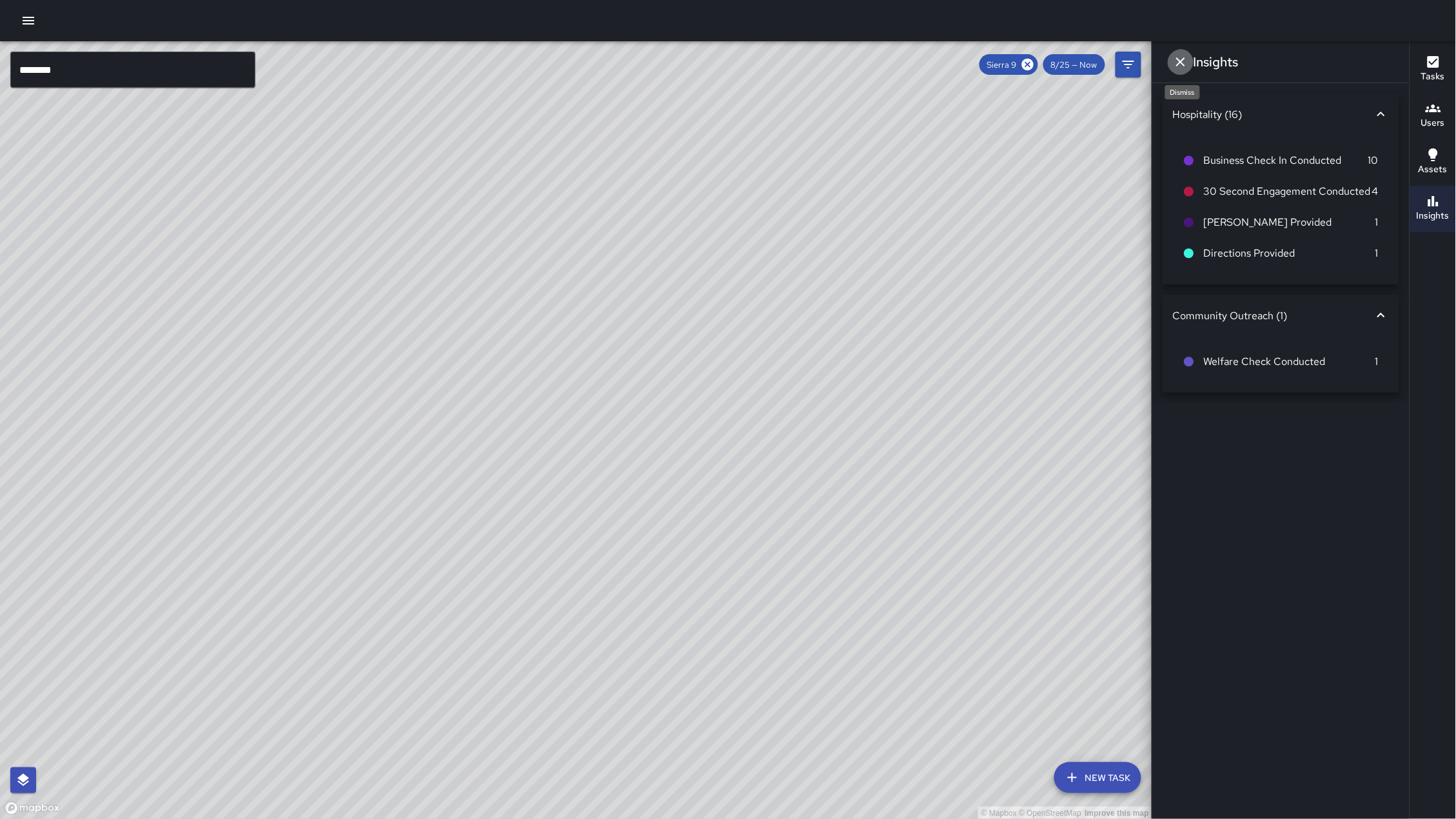
click at [1183, 59] on icon "Dismiss" at bounding box center [1180, 61] width 16 height 16
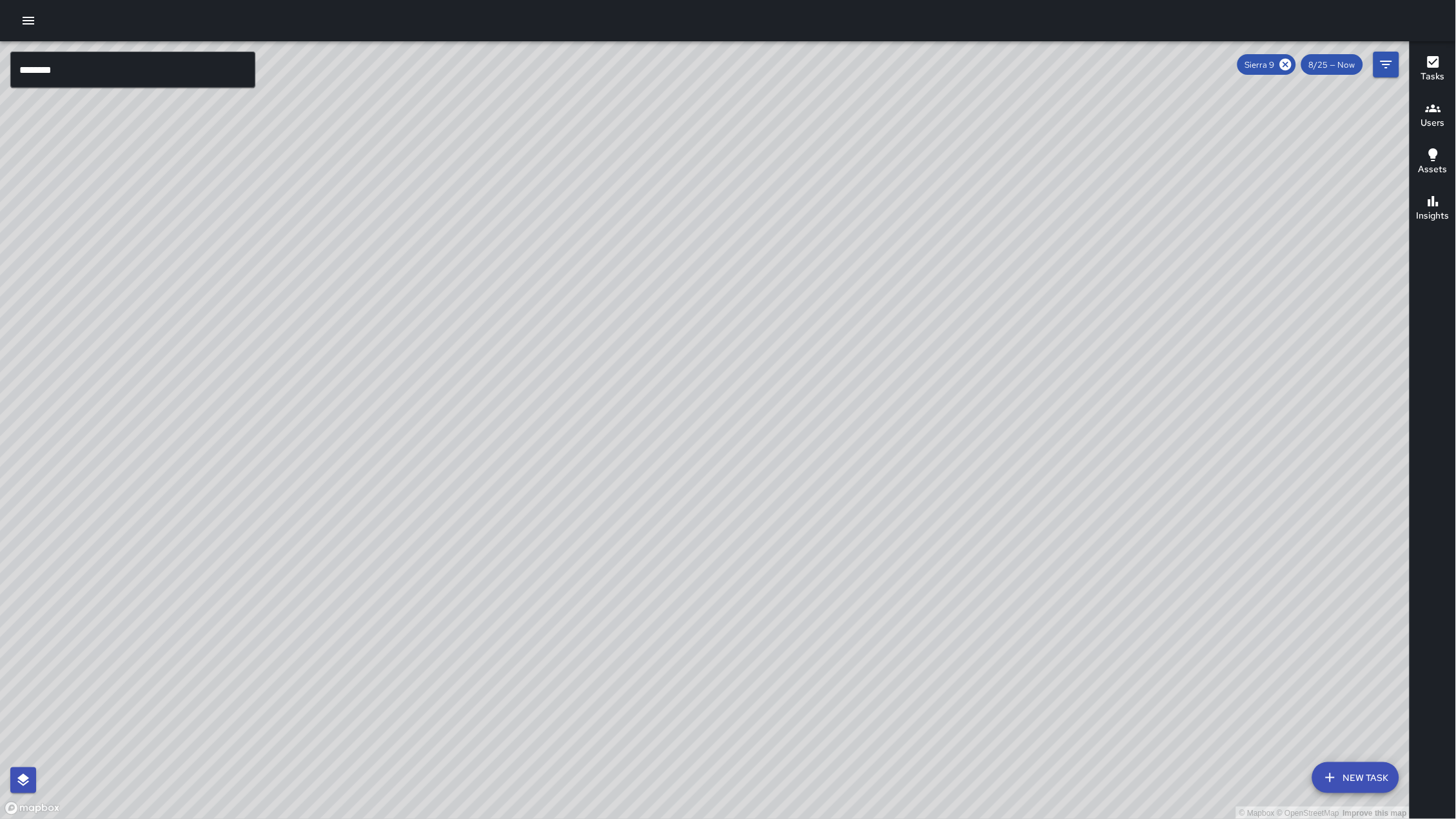
click at [112, 68] on input "********" at bounding box center [132, 69] width 245 height 36
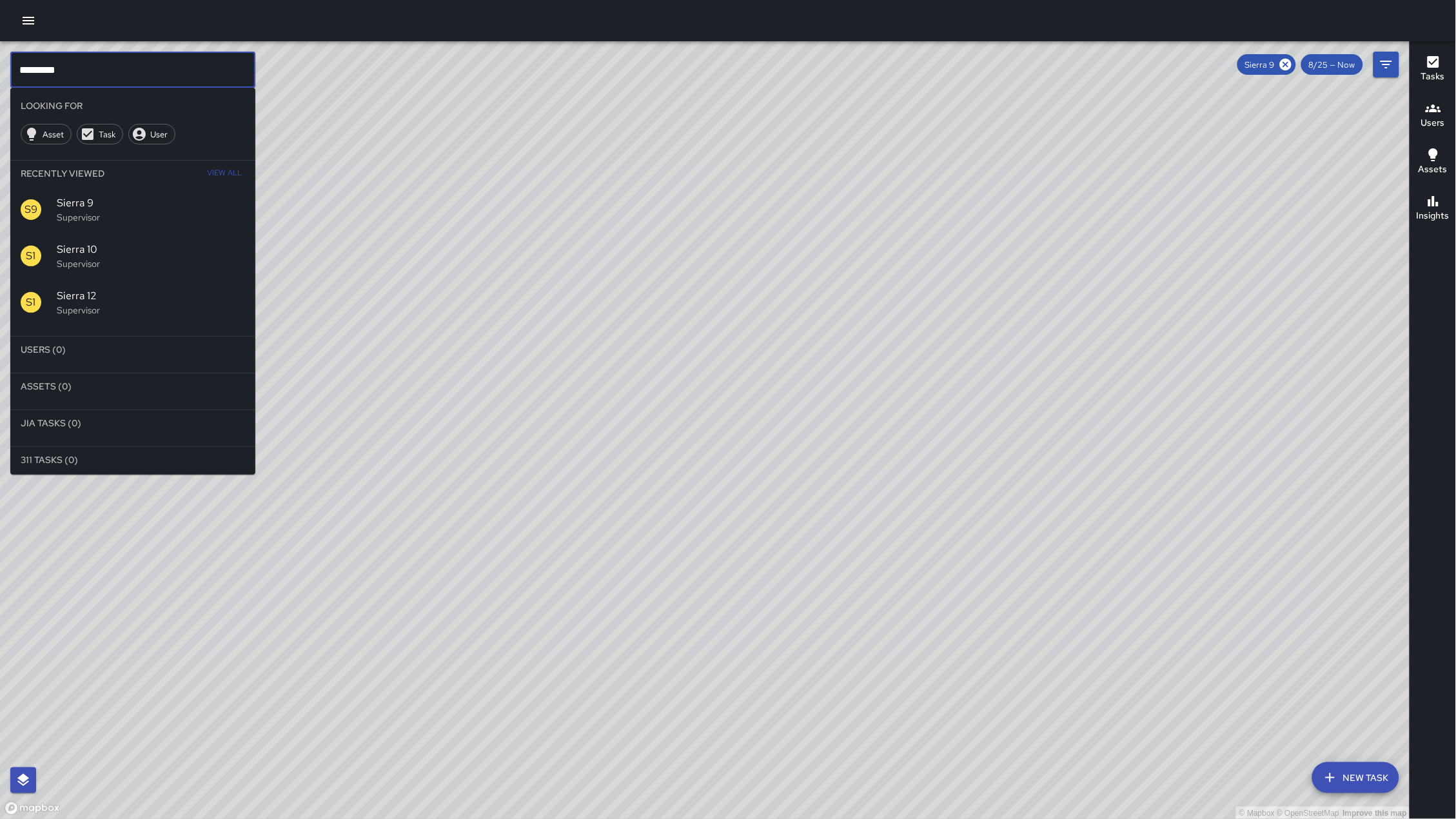
click at [126, 263] on p "Supervisor" at bounding box center [151, 264] width 189 height 13
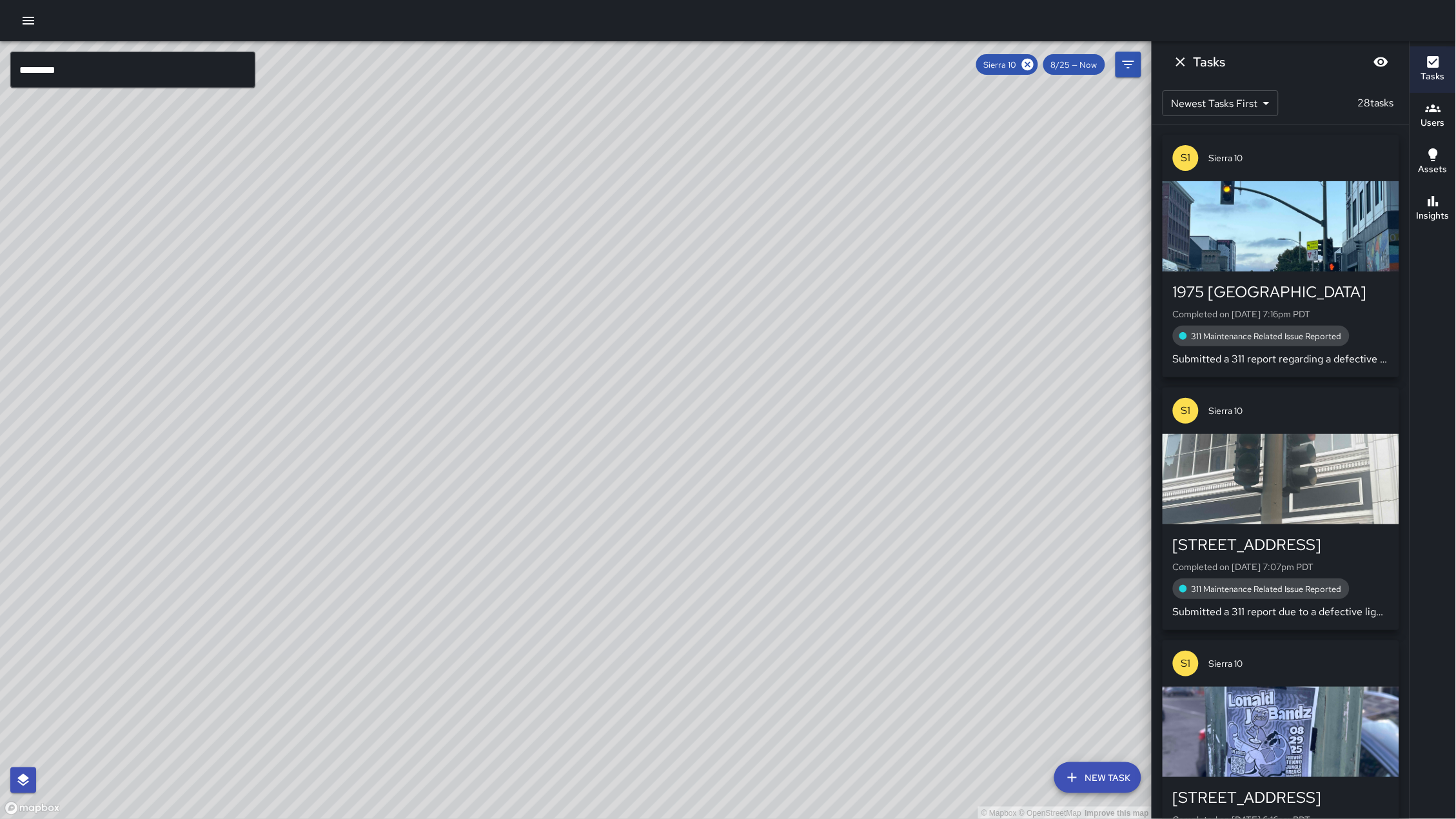
drag, startPoint x: 631, startPoint y: 341, endPoint x: 645, endPoint y: 310, distance: 34.0
click at [645, 310] on div "© Mapbox © OpenStreetMap Improve this map" at bounding box center [576, 430] width 1152 height 778
drag, startPoint x: 618, startPoint y: 251, endPoint x: 580, endPoint y: 319, distance: 77.9
click at [580, 319] on div "© Mapbox © OpenStreetMap Improve this map" at bounding box center [576, 430] width 1152 height 778
drag, startPoint x: 448, startPoint y: 368, endPoint x: 432, endPoint y: 390, distance: 27.2
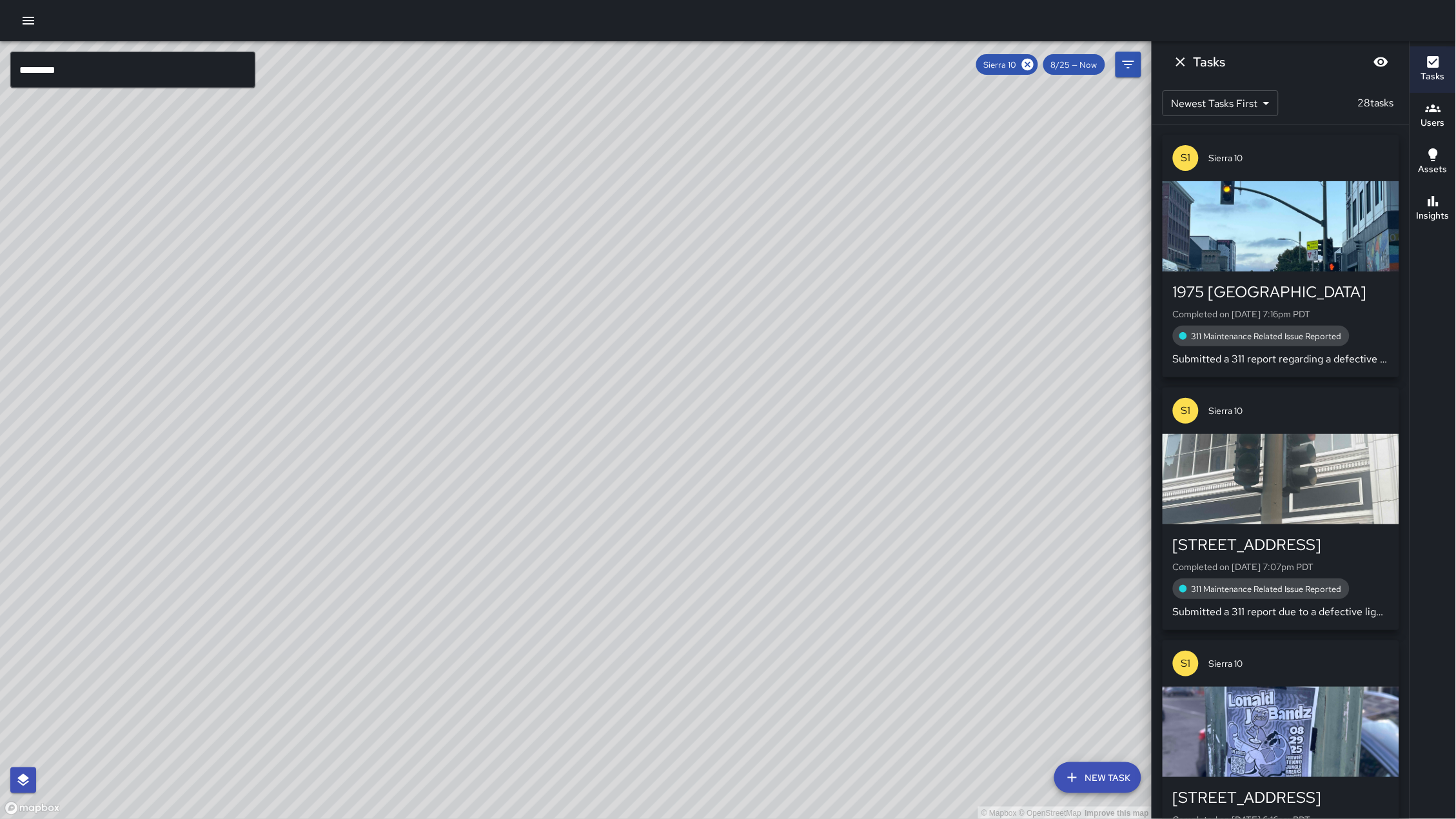
click at [432, 390] on div "© Mapbox © OpenStreetMap Improve this map" at bounding box center [576, 430] width 1152 height 778
click at [1444, 216] on h6 "Insights" at bounding box center [1433, 216] width 33 height 14
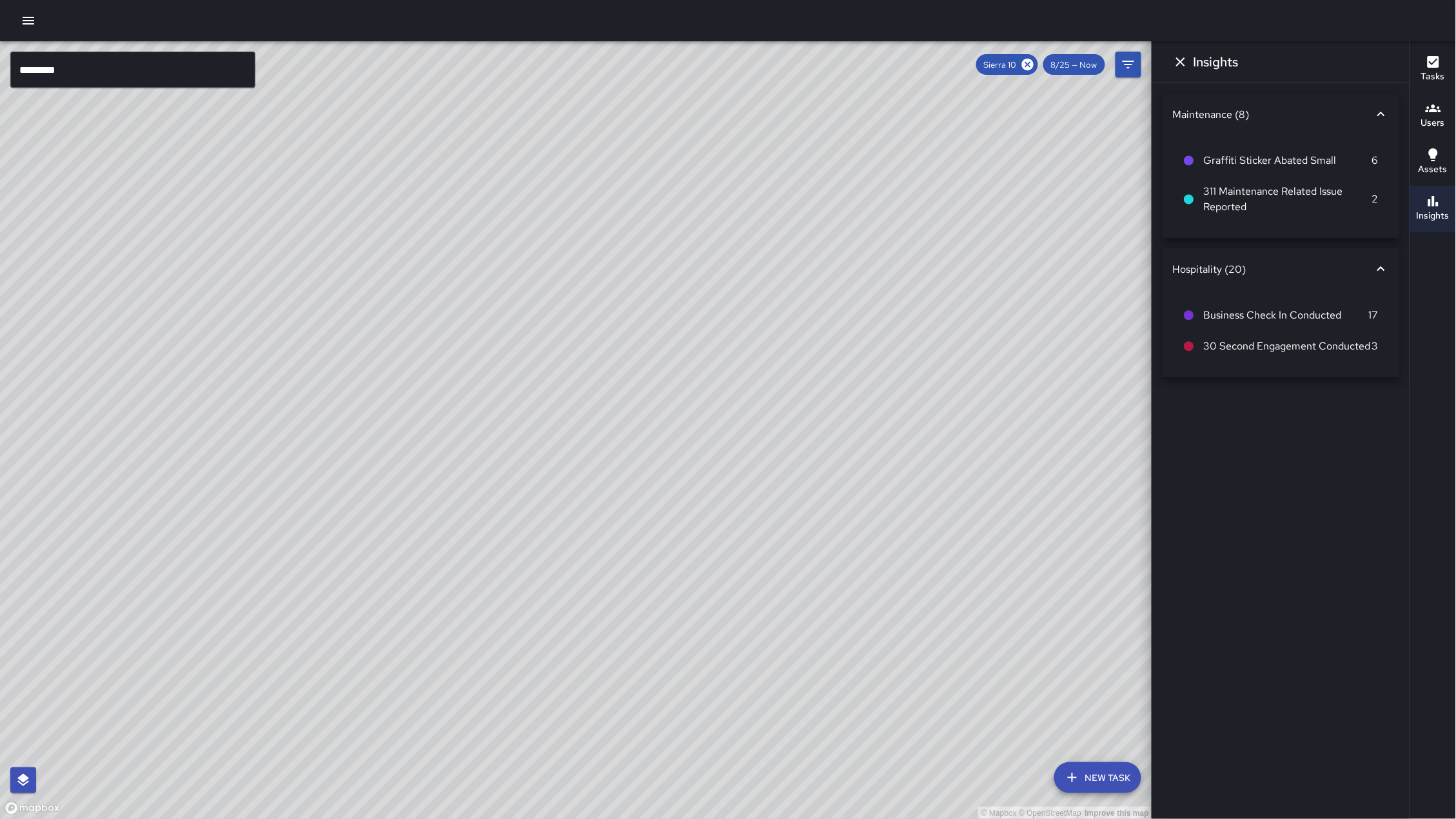
drag, startPoint x: 726, startPoint y: 251, endPoint x: 377, endPoint y: 181, distance: 356.0
click at [761, 213] on div "© Mapbox © OpenStreetMap Improve this map" at bounding box center [576, 430] width 1152 height 778
click at [655, 368] on div "© Mapbox © OpenStreetMap Improve this map" at bounding box center [576, 430] width 1152 height 778
click at [1032, 67] on icon at bounding box center [1028, 64] width 11 height 11
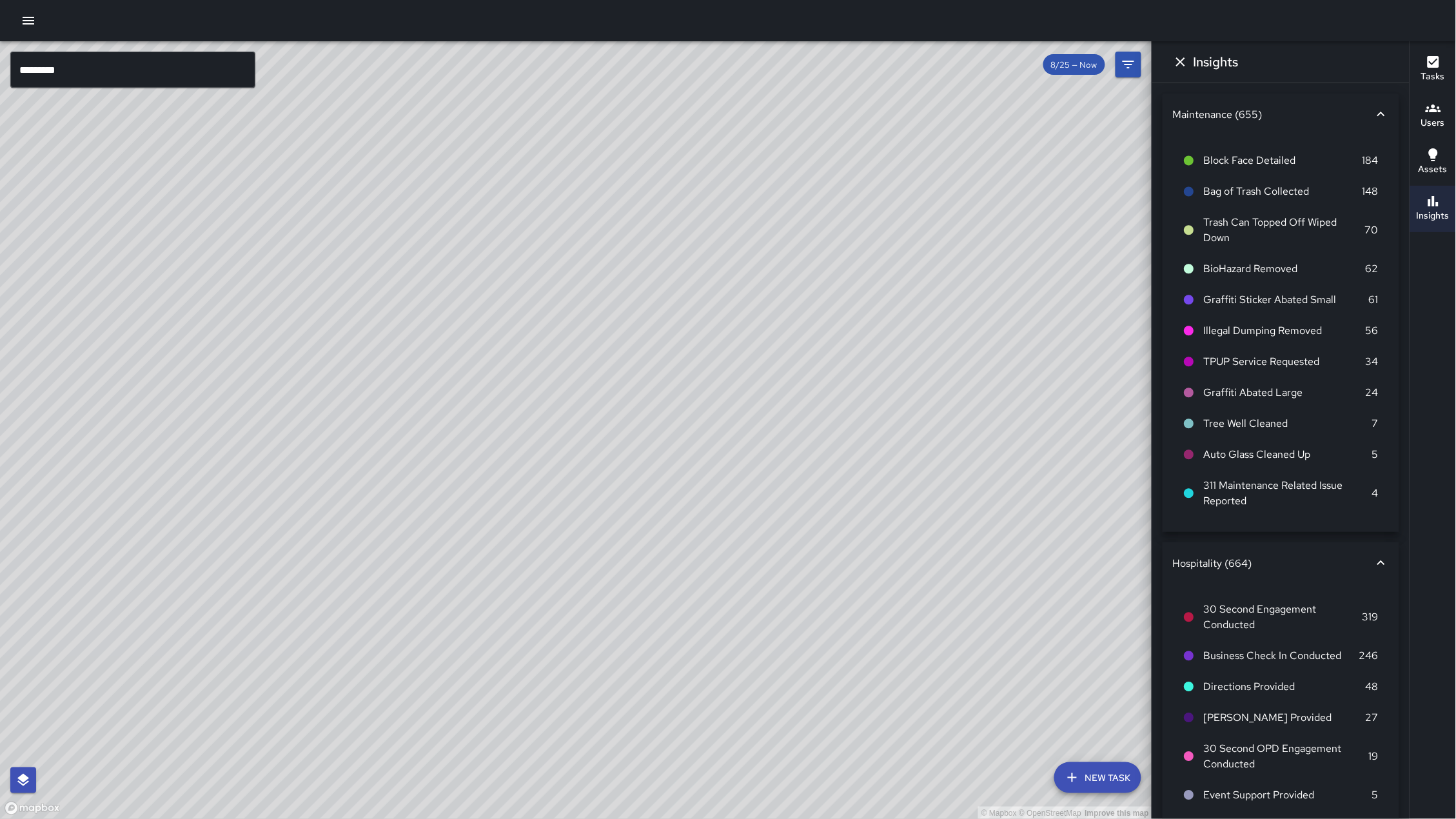
drag, startPoint x: 810, startPoint y: 364, endPoint x: 857, endPoint y: 330, distance: 58.0
click at [857, 330] on div "© Mapbox © OpenStreetMap Improve this map" at bounding box center [576, 430] width 1152 height 778
drag, startPoint x: 435, startPoint y: 479, endPoint x: 514, endPoint y: 418, distance: 99.8
click at [538, 416] on div "© Mapbox © OpenStreetMap Improve this map" at bounding box center [576, 430] width 1152 height 778
drag, startPoint x: 449, startPoint y: 358, endPoint x: 456, endPoint y: 367, distance: 11.4
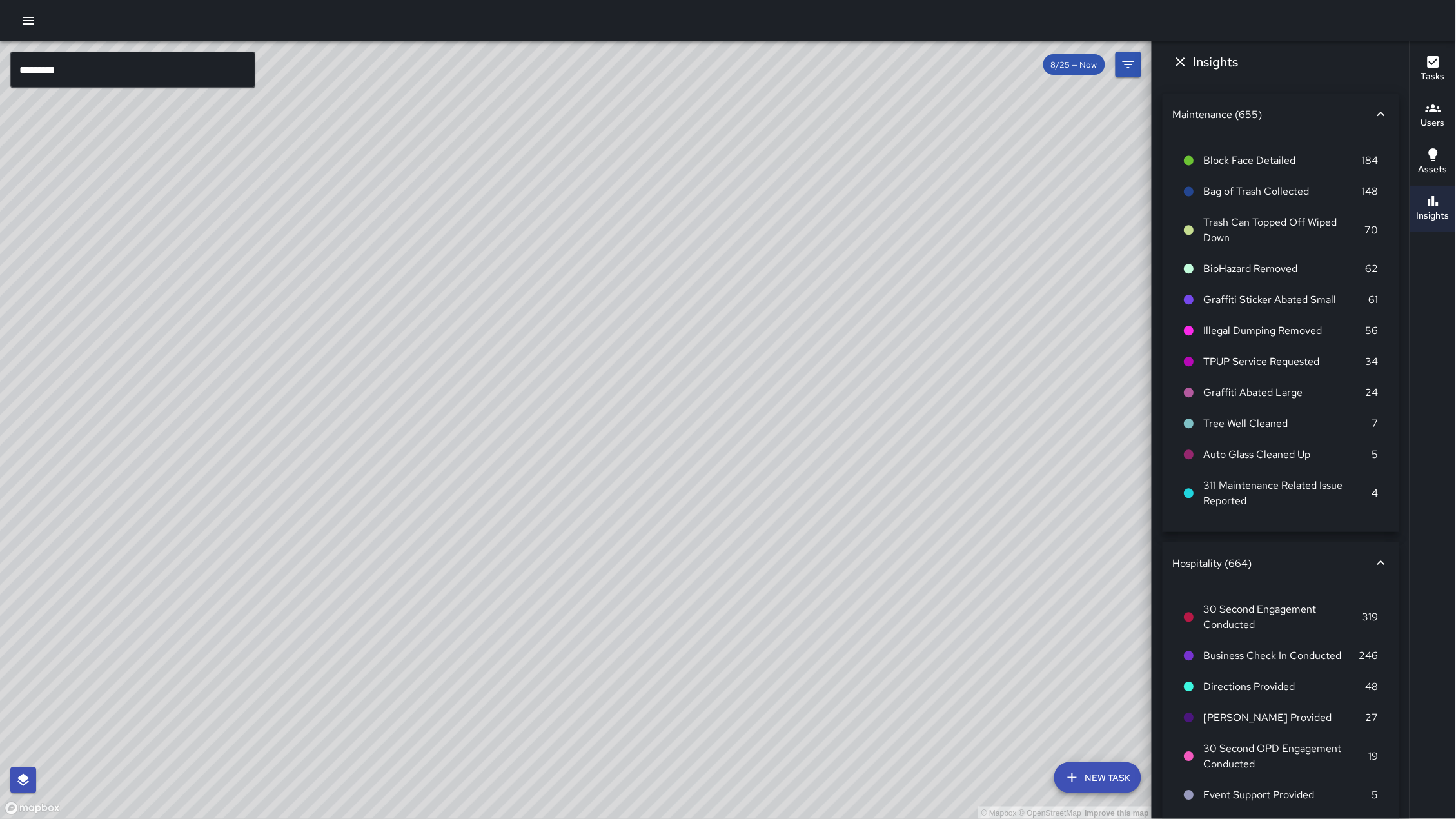
click at [456, 367] on div "© Mapbox © OpenStreetMap Improve this map" at bounding box center [576, 430] width 1152 height 778
drag, startPoint x: 617, startPoint y: 376, endPoint x: 599, endPoint y: 297, distance: 81.0
click at [599, 297] on div "© Mapbox © OpenStreetMap Improve this map" at bounding box center [576, 430] width 1152 height 778
drag, startPoint x: 639, startPoint y: 274, endPoint x: 577, endPoint y: 338, distance: 89.1
click at [577, 338] on div "© Mapbox © OpenStreetMap Improve this map" at bounding box center [576, 430] width 1152 height 778
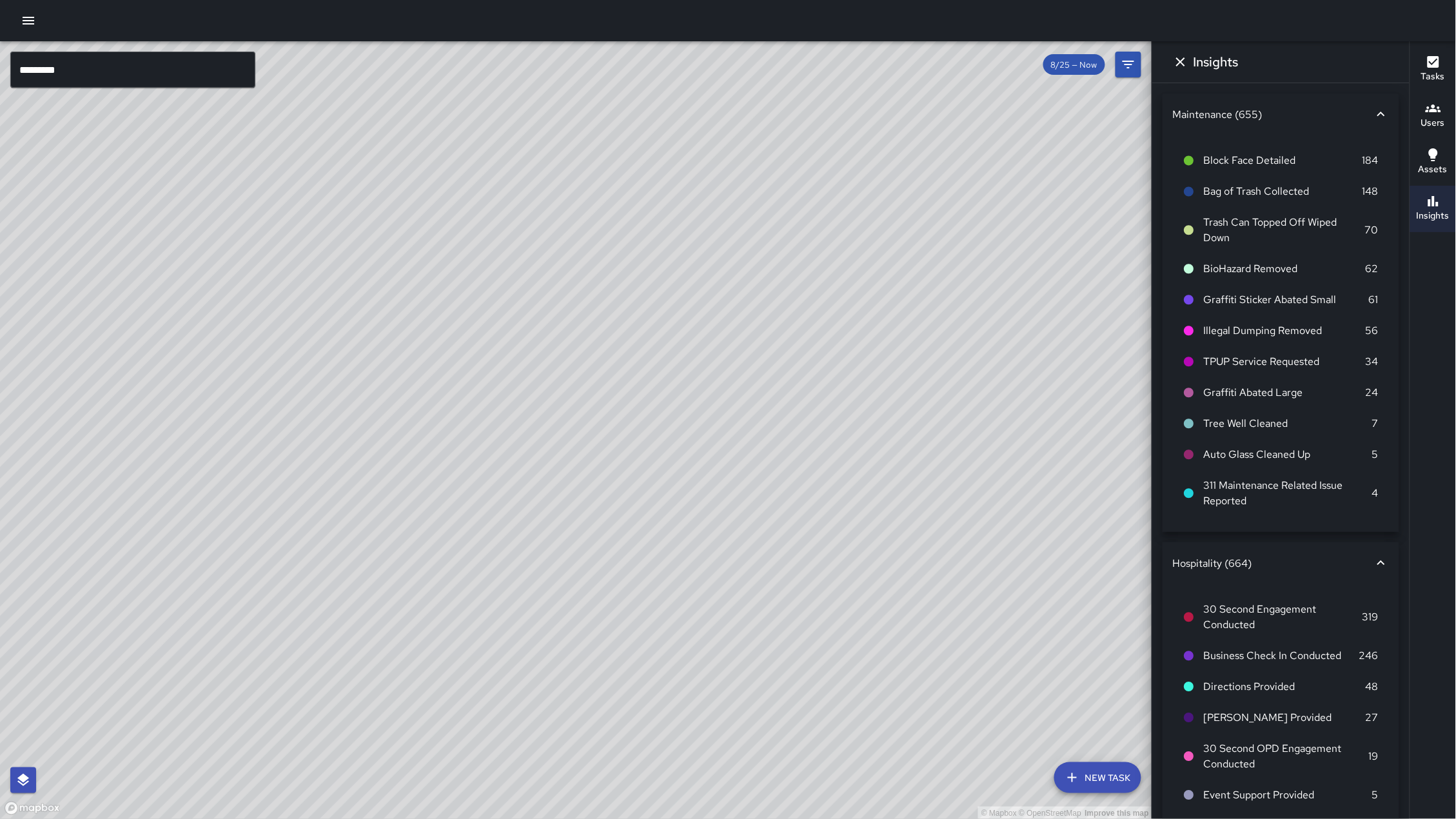
drag, startPoint x: 632, startPoint y: 178, endPoint x: 459, endPoint y: 423, distance: 299.9
click at [459, 423] on div "© Mapbox © OpenStreetMap Improve this map" at bounding box center [576, 430] width 1152 height 778
click at [374, 432] on div "© Mapbox © OpenStreetMap Improve this map S8 Sierra 8 Supervisor Tasks 30 / 30 …" at bounding box center [576, 430] width 1152 height 778
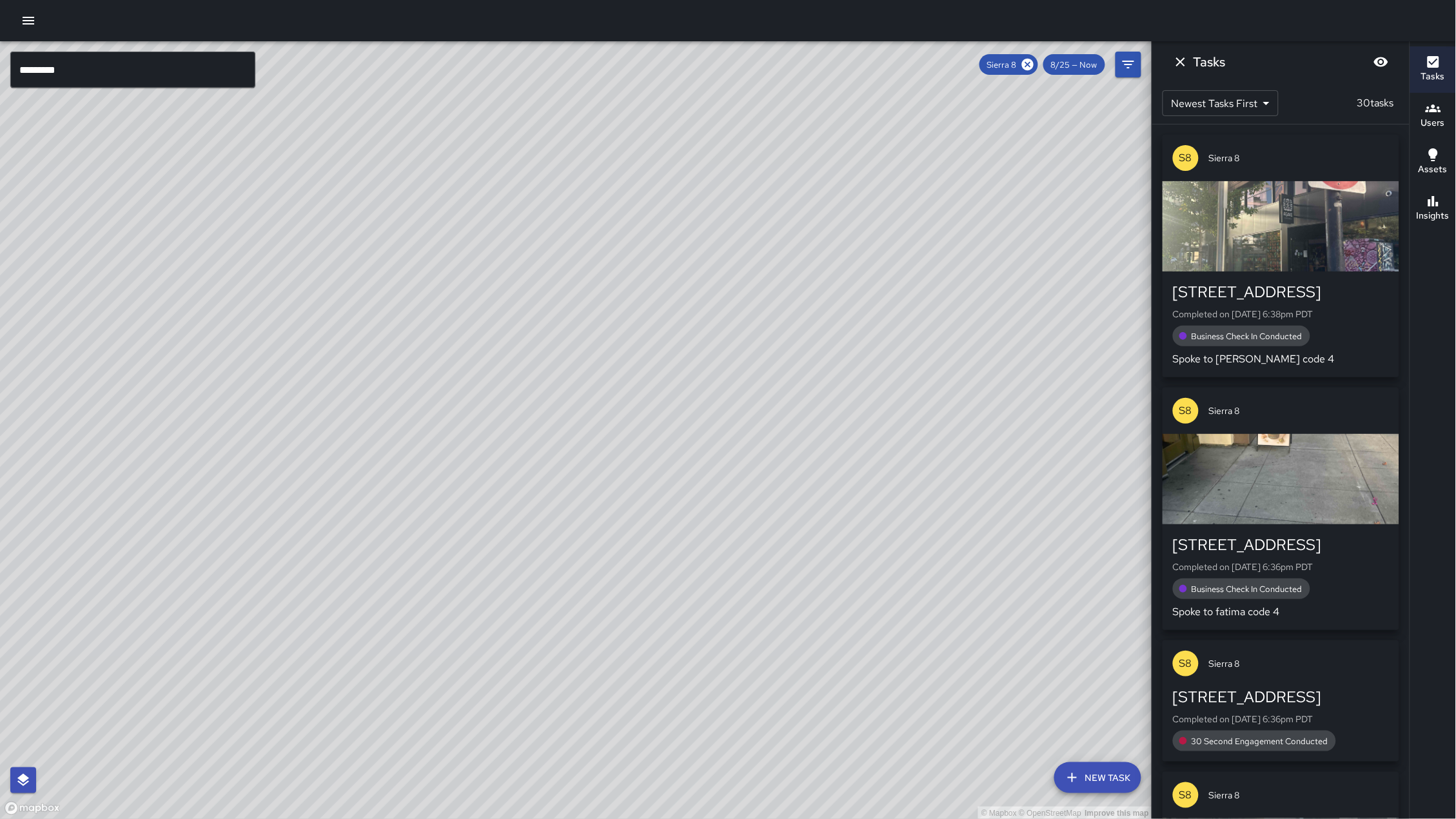
drag, startPoint x: 572, startPoint y: 298, endPoint x: 501, endPoint y: 469, distance: 185.2
click at [501, 469] on div "© Mapbox © OpenStreetMap Improve this map" at bounding box center [576, 430] width 1152 height 778
drag, startPoint x: 501, startPoint y: 359, endPoint x: 463, endPoint y: 442, distance: 91.3
click at [463, 443] on div "© Mapbox © OpenStreetMap Improve this map" at bounding box center [576, 430] width 1152 height 778
drag, startPoint x: 474, startPoint y: 382, endPoint x: 468, endPoint y: 407, distance: 25.7
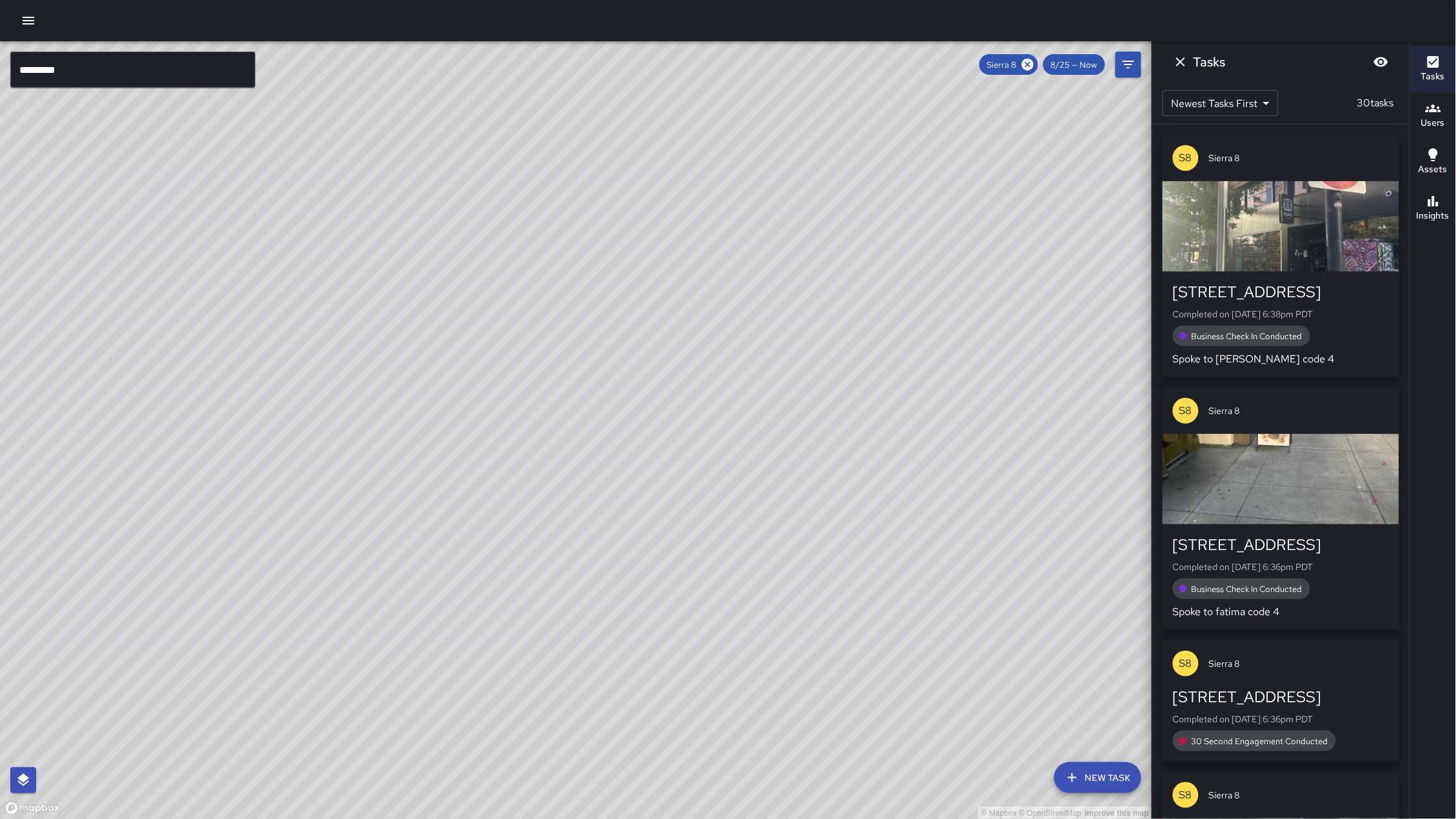
click at [468, 407] on div "© Mapbox © OpenStreetMap Improve this map" at bounding box center [576, 430] width 1152 height 778
drag, startPoint x: 1432, startPoint y: 221, endPoint x: 1420, endPoint y: 218, distance: 12.4
click at [1432, 220] on h6 "Insights" at bounding box center [1433, 216] width 33 height 14
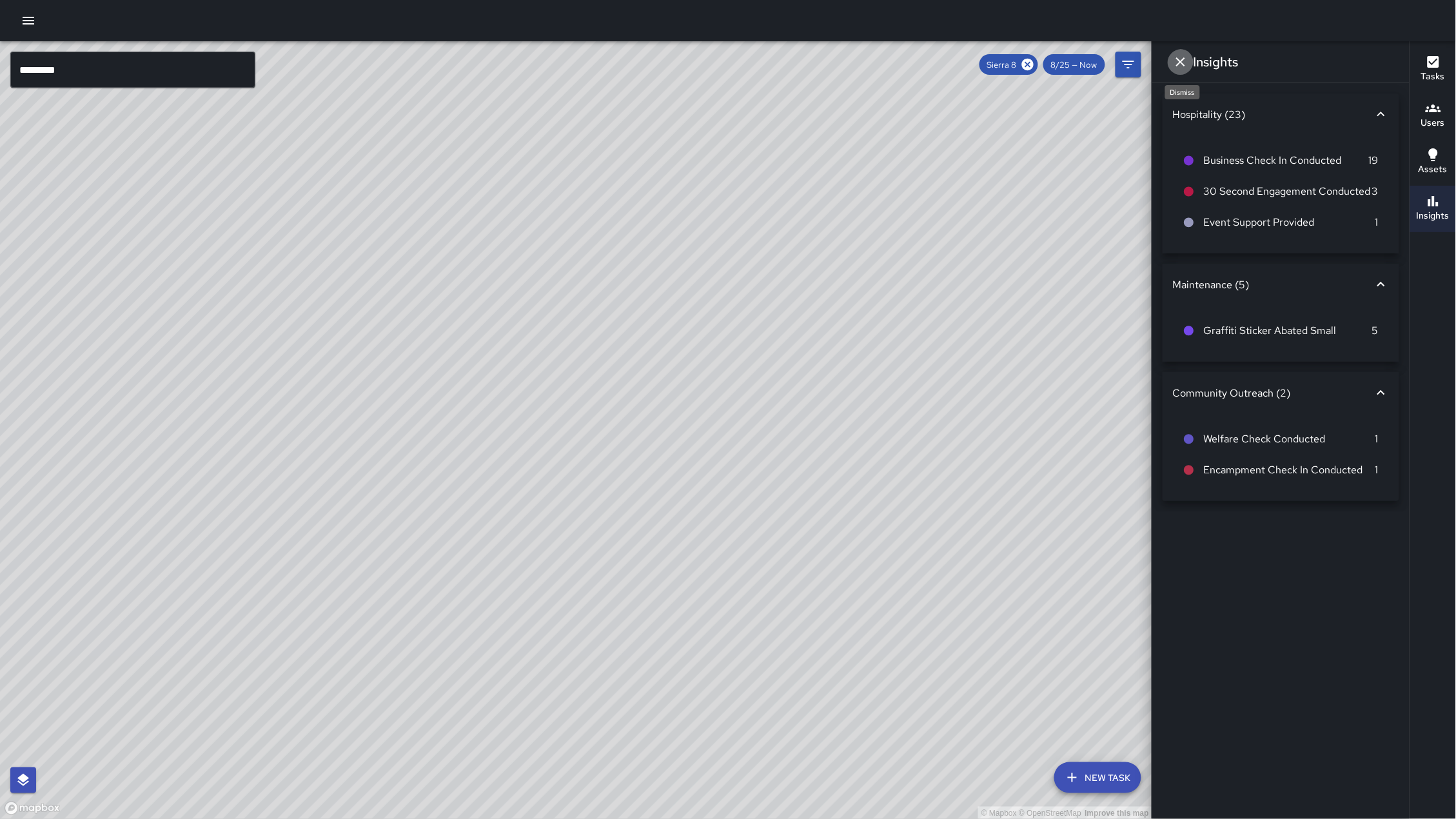
click at [1181, 56] on icon "Dismiss" at bounding box center [1180, 61] width 16 height 16
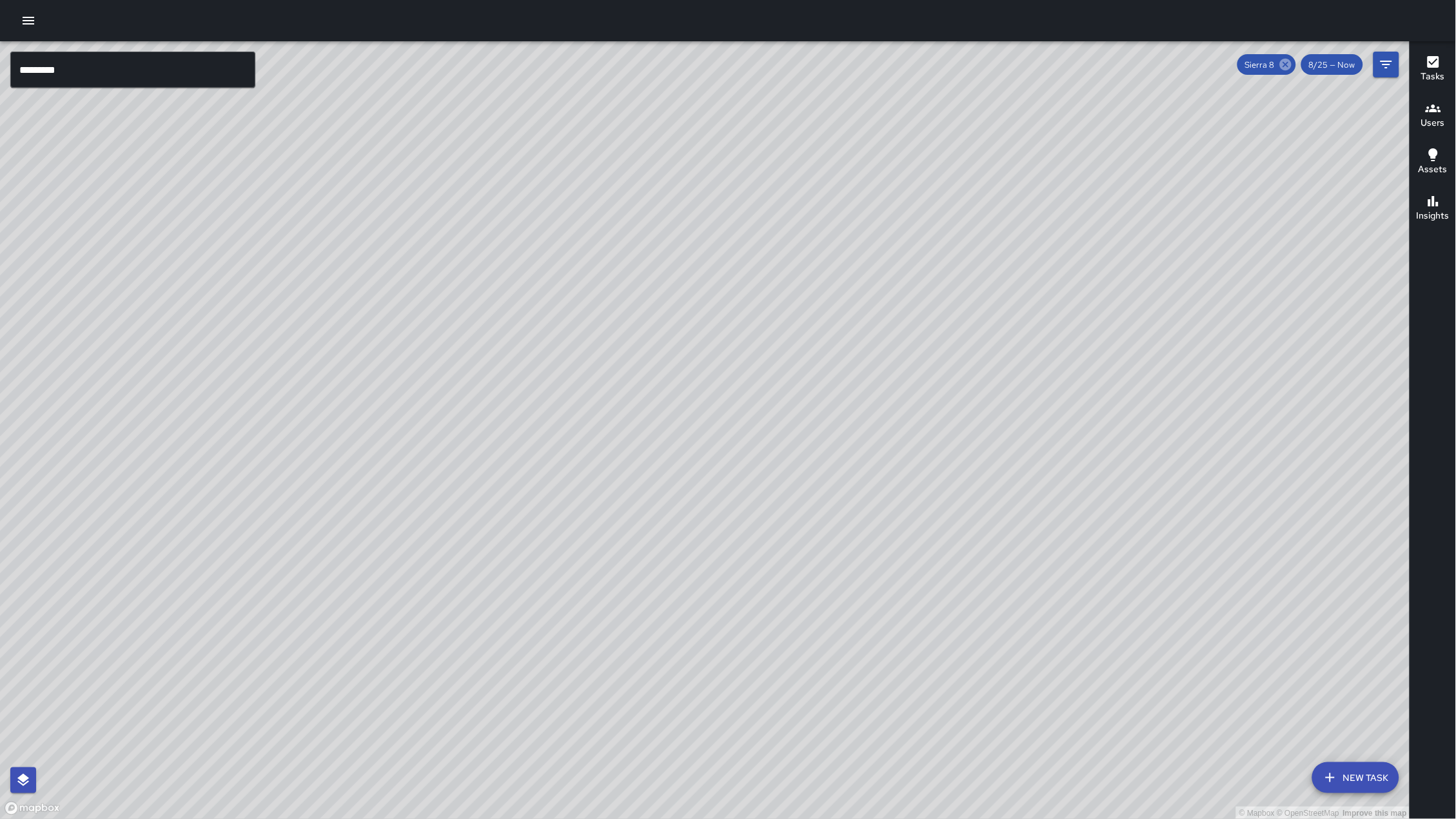
click at [1287, 66] on icon at bounding box center [1285, 64] width 14 height 14
drag, startPoint x: 780, startPoint y: 496, endPoint x: 755, endPoint y: 514, distance: 30.8
click at [951, 222] on div "© Mapbox © OpenStreetMap Improve this map" at bounding box center [705, 430] width 1410 height 778
drag, startPoint x: 755, startPoint y: 514, endPoint x: 813, endPoint y: 347, distance: 176.8
click at [813, 347] on div "© Mapbox © OpenStreetMap Improve this map" at bounding box center [705, 430] width 1410 height 778
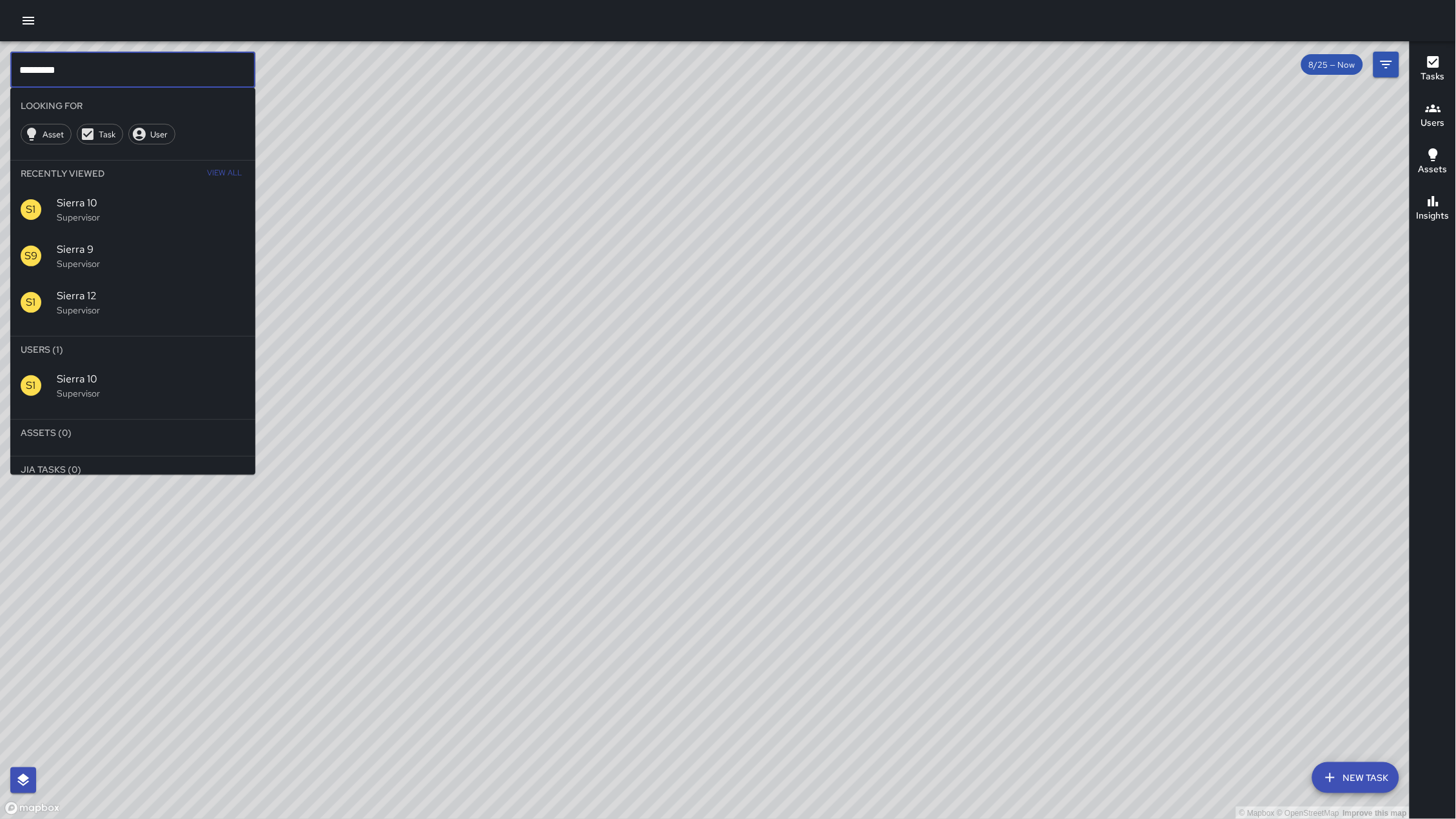
click at [70, 72] on input "*********" at bounding box center [132, 69] width 245 height 36
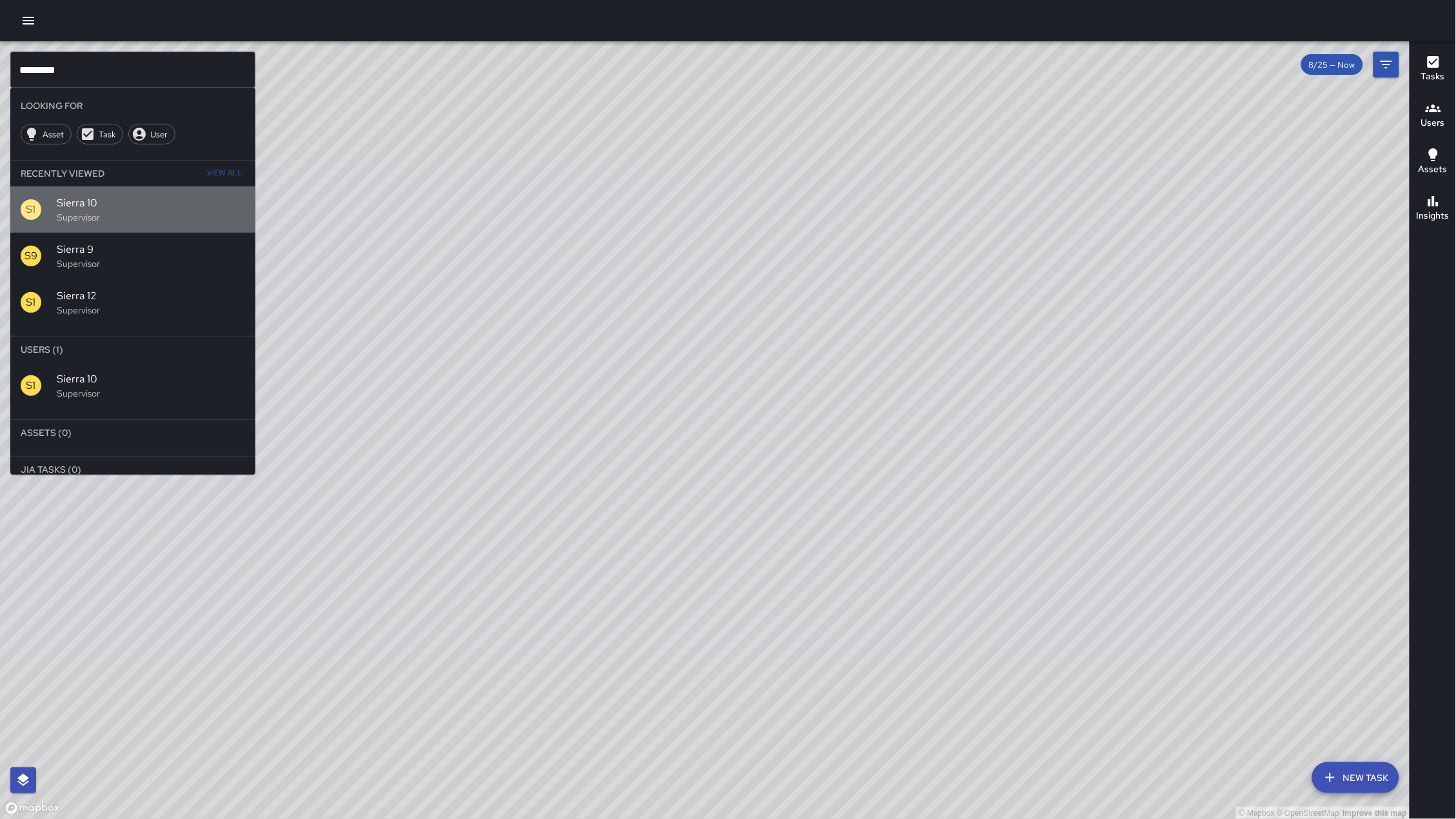
click at [105, 203] on span "Sierra 10" at bounding box center [151, 203] width 189 height 16
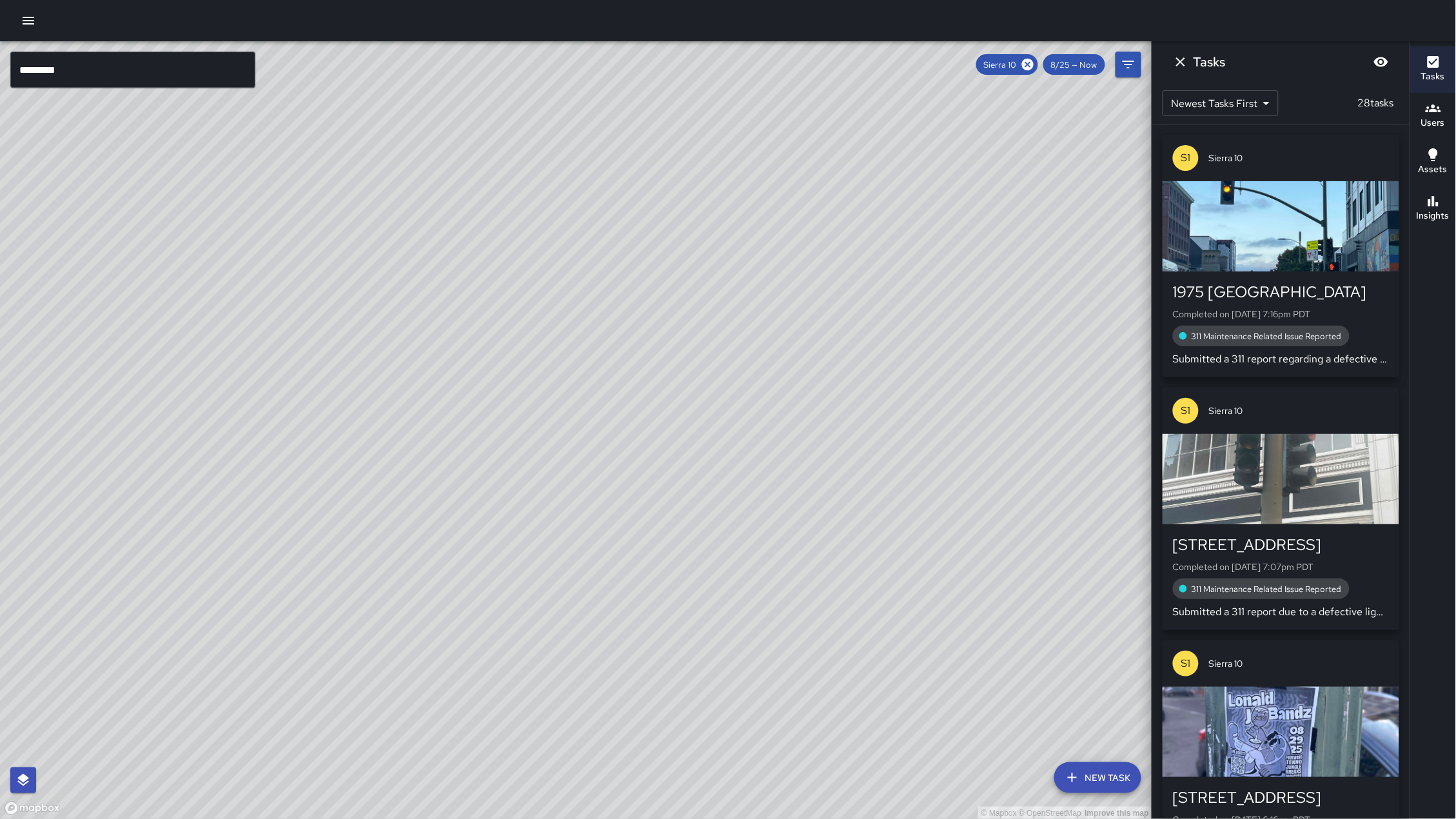
drag, startPoint x: 332, startPoint y: 514, endPoint x: 460, endPoint y: 300, distance: 249.4
click at [460, 300] on div "© Mapbox © OpenStreetMap Improve this map" at bounding box center [576, 430] width 1152 height 778
drag, startPoint x: 261, startPoint y: 604, endPoint x: 359, endPoint y: 459, distance: 175.0
click at [359, 459] on div "© Mapbox © OpenStreetMap Improve this map" at bounding box center [576, 430] width 1152 height 778
click at [1452, 214] on button "Insights" at bounding box center [1433, 209] width 46 height 47
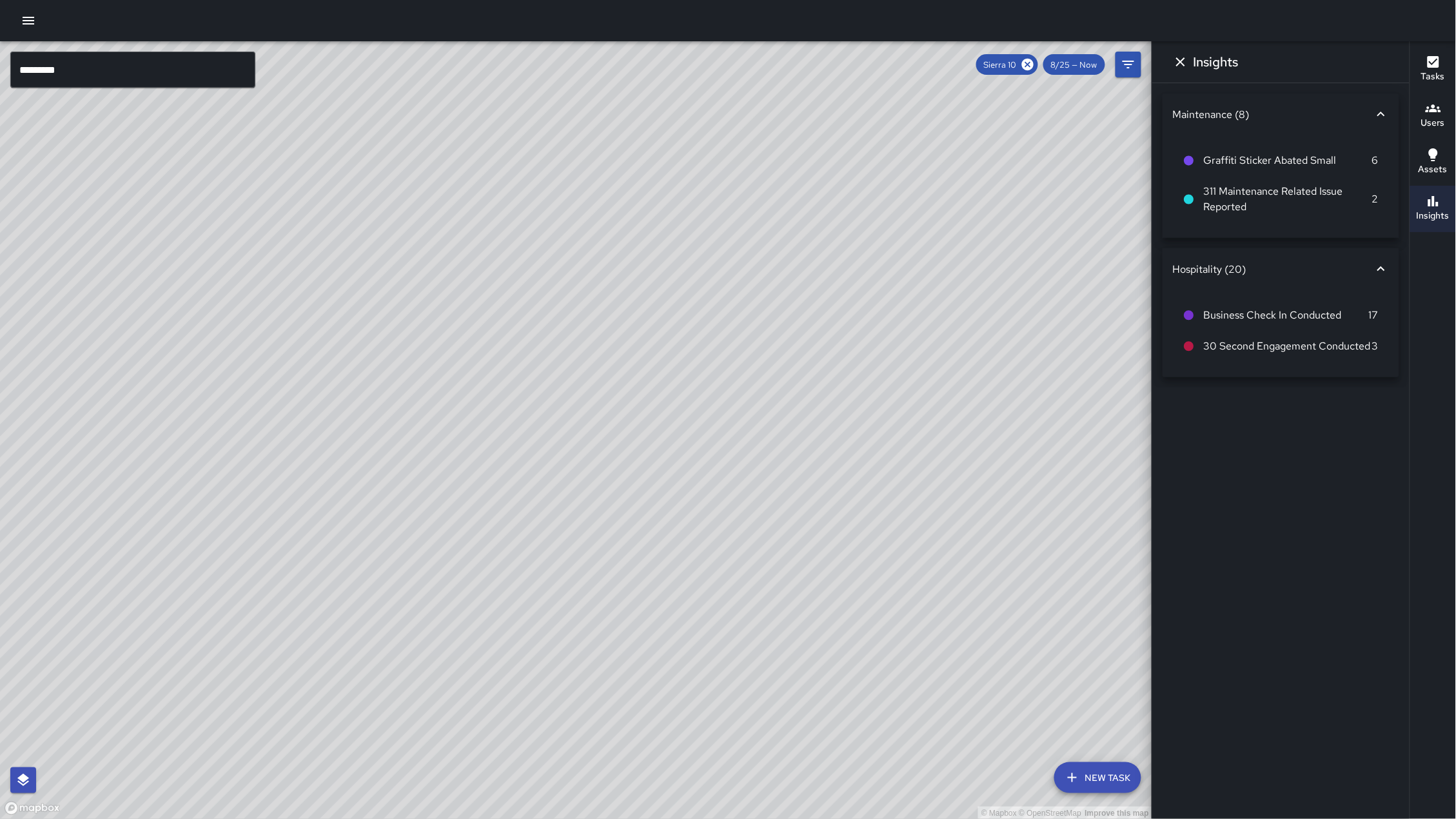
click at [1185, 63] on icon "Dismiss" at bounding box center [1180, 61] width 16 height 16
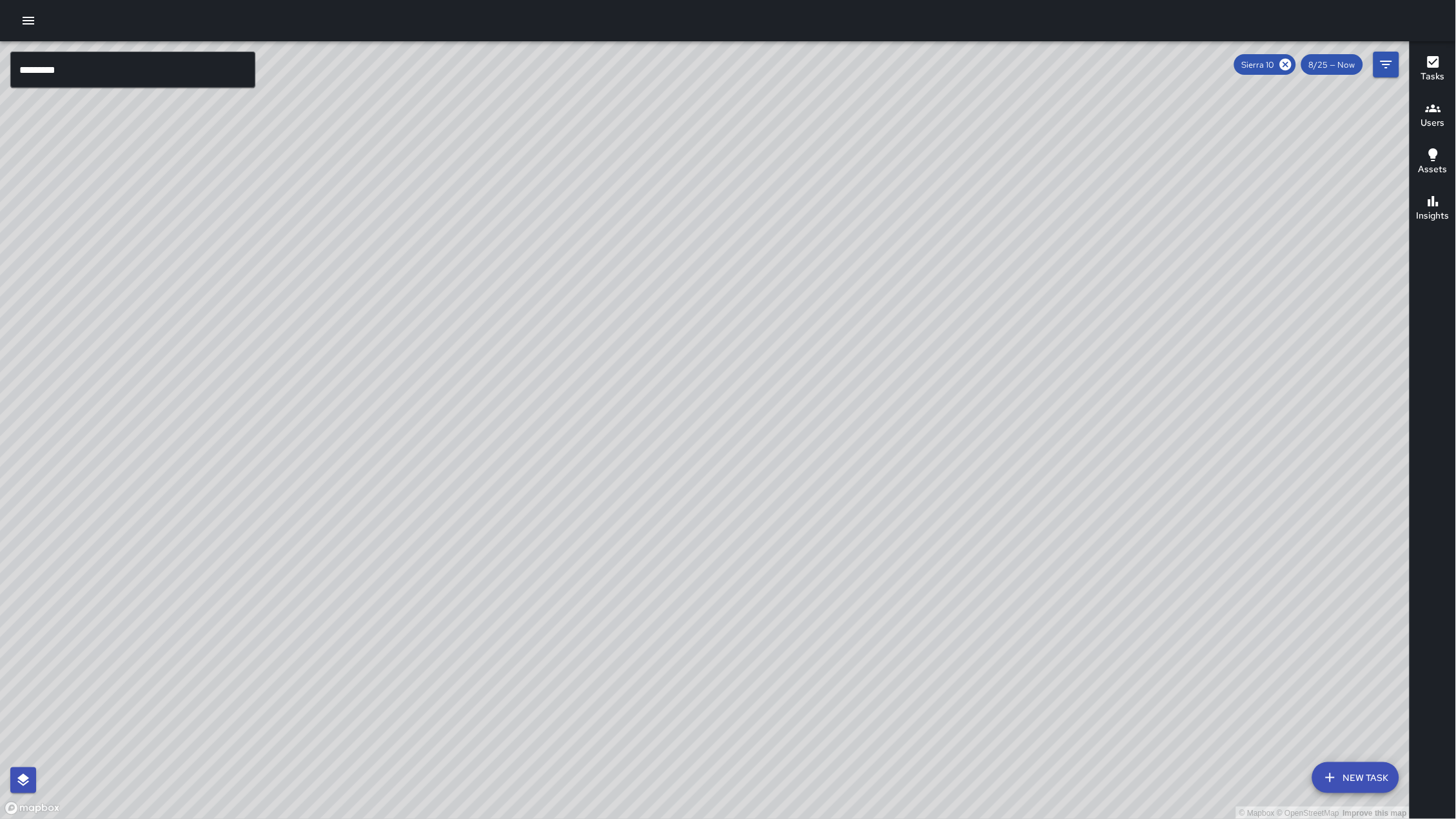
drag, startPoint x: 740, startPoint y: 362, endPoint x: 711, endPoint y: 347, distance: 32.6
click at [711, 347] on div "© Mapbox © OpenStreetMap Improve this map" at bounding box center [705, 430] width 1410 height 778
click at [1286, 64] on icon at bounding box center [1285, 64] width 14 height 14
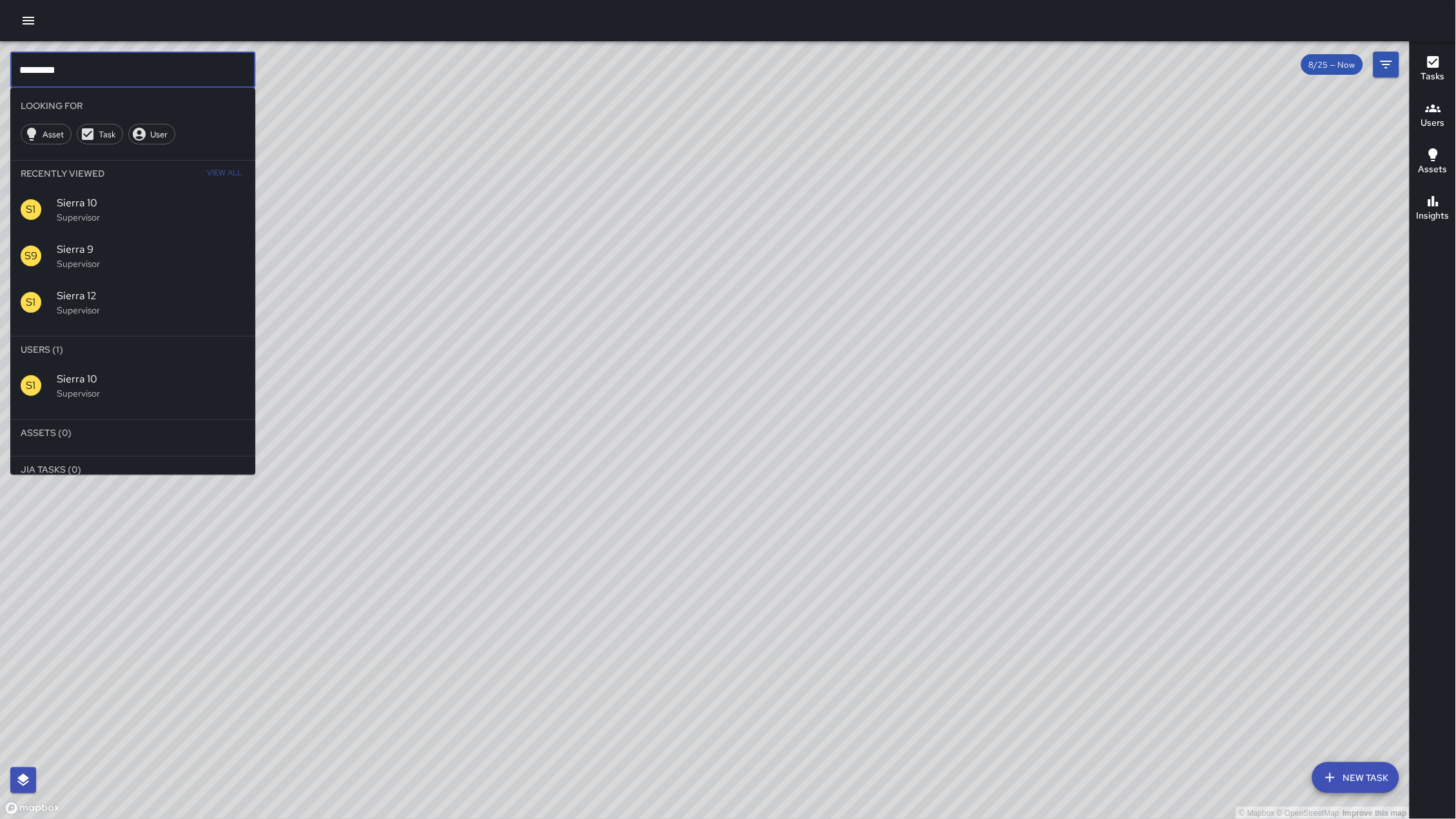
click at [78, 78] on input "*********" at bounding box center [132, 69] width 245 height 36
type input "********"
click at [104, 401] on div "S8 Sierra 8 Supervisor" at bounding box center [132, 385] width 245 height 47
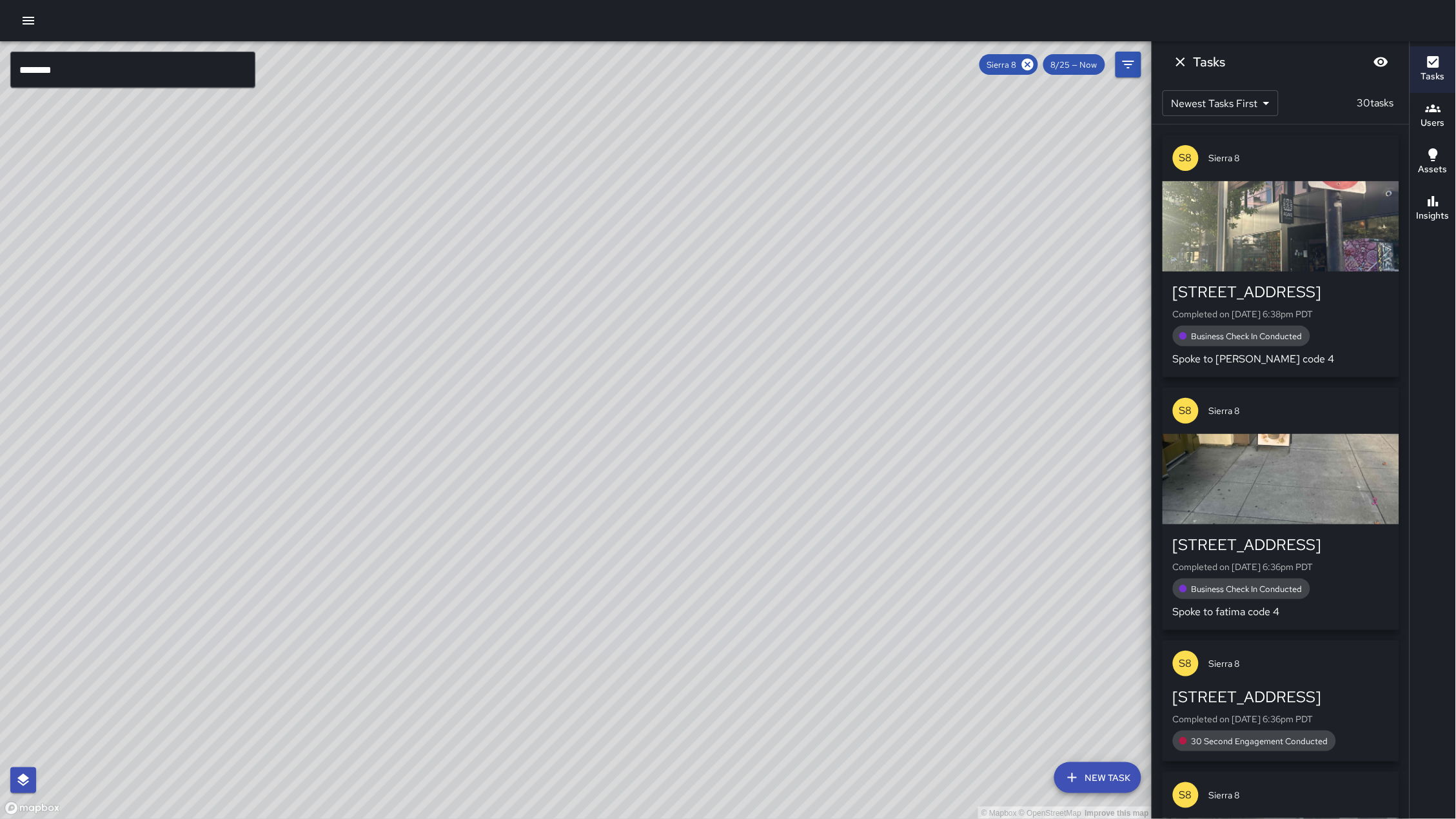
drag, startPoint x: 776, startPoint y: 317, endPoint x: 680, endPoint y: 462, distance: 173.9
click at [677, 470] on div "© Mapbox © OpenStreetMap Improve this map" at bounding box center [576, 430] width 1152 height 778
drag, startPoint x: 653, startPoint y: 334, endPoint x: 567, endPoint y: 497, distance: 184.3
click at [566, 502] on div "© Mapbox © OpenStreetMap Improve this map" at bounding box center [576, 430] width 1152 height 778
drag, startPoint x: 543, startPoint y: 458, endPoint x: 516, endPoint y: 529, distance: 76.0
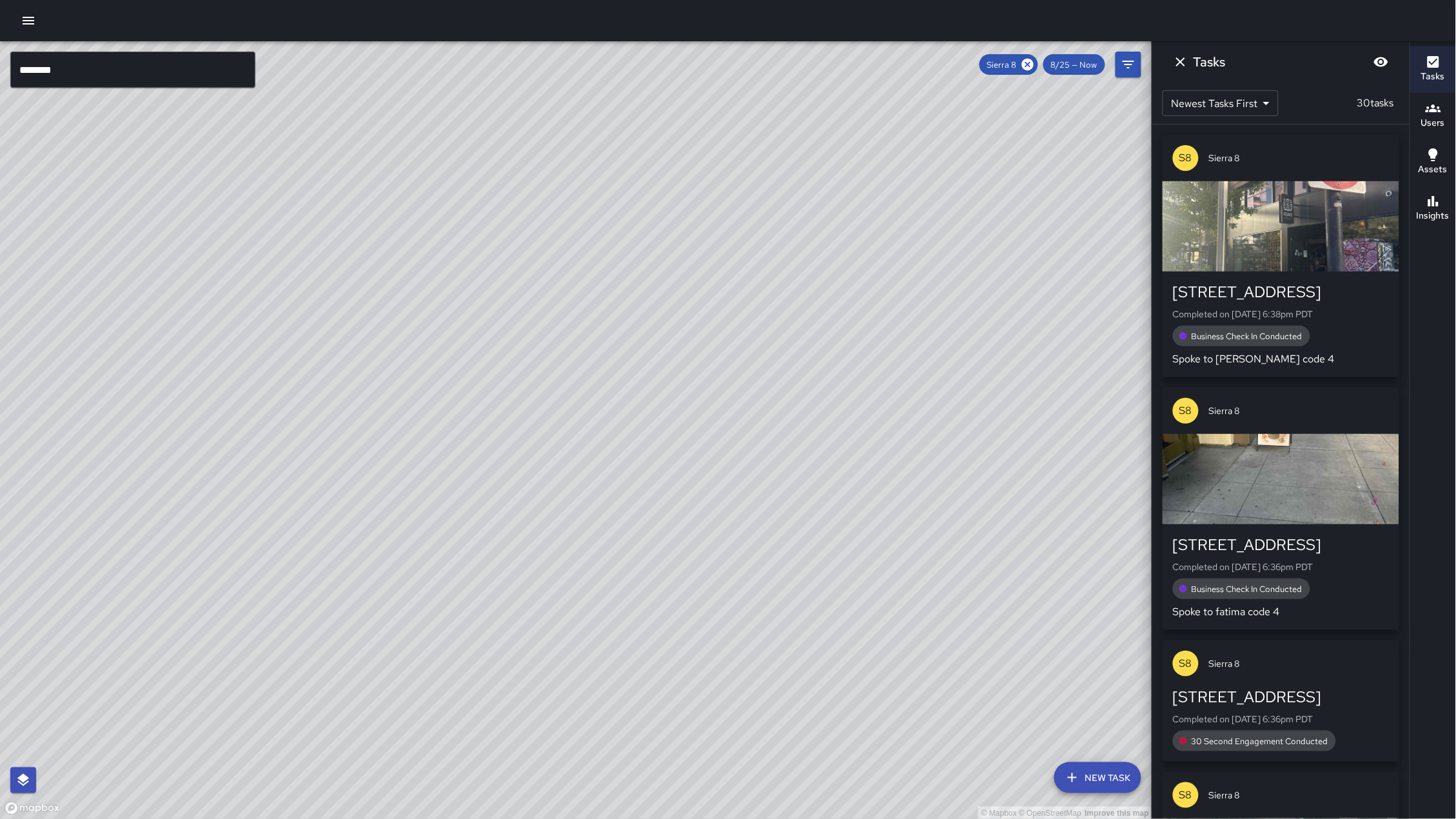
click at [516, 529] on div "© Mapbox © OpenStreetMap Improve this map" at bounding box center [576, 430] width 1152 height 778
drag, startPoint x: 541, startPoint y: 466, endPoint x: 527, endPoint y: 487, distance: 25.2
click at [527, 487] on div "© Mapbox © OpenStreetMap Improve this map" at bounding box center [576, 430] width 1152 height 778
click at [1031, 65] on icon at bounding box center [1028, 64] width 11 height 11
